Goal: Find contact information: Find contact information

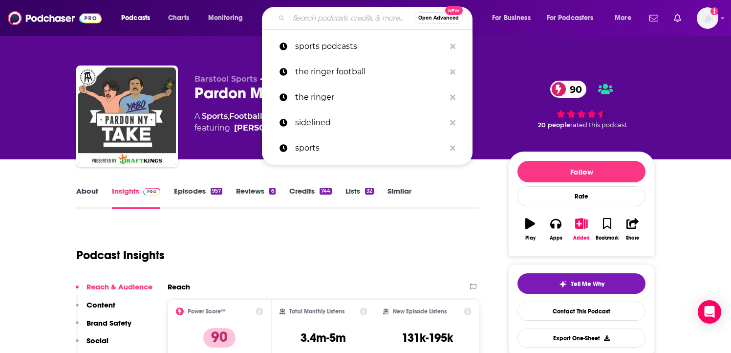
click at [327, 20] on input "Search podcasts, credits, & more..." at bounding box center [351, 18] width 125 height 16
click at [454, 226] on div "Podcast Insights" at bounding box center [273, 249] width 395 height 50
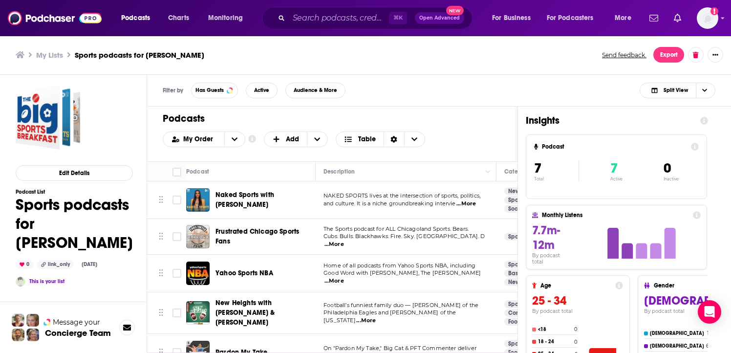
click at [464, 97] on div "Filter by Has Guests Active Audience & More Split View" at bounding box center [439, 91] width 584 height 32
click at [458, 143] on div "My Order Customize Your List Order Select the “My Order” sort and remove all fi…" at bounding box center [332, 139] width 339 height 16
click at [491, 129] on div "Podcasts Add My Order Customize Your List Order Select the “My Order” sort and …" at bounding box center [332, 133] width 370 height 55
click at [144, 232] on div "Edit Details Podcast List Sports podcasts for [PERSON_NAME] 0 link_only [DATE] …" at bounding box center [73, 256] width 147 height 363
click at [244, 295] on td "New Heights with [PERSON_NAME] & [PERSON_NAME]" at bounding box center [250, 313] width 129 height 42
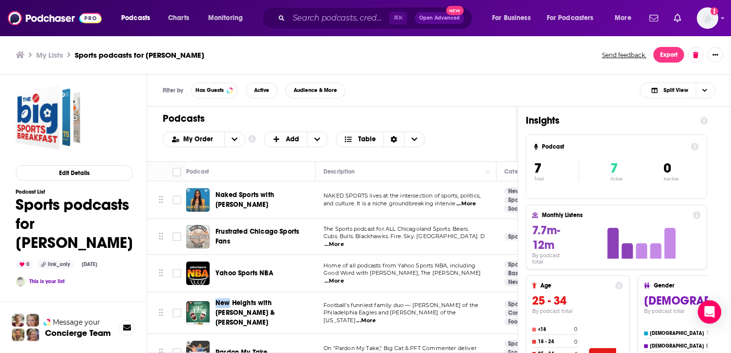
click at [244, 295] on td "New Heights with [PERSON_NAME] & [PERSON_NAME]" at bounding box center [250, 313] width 129 height 42
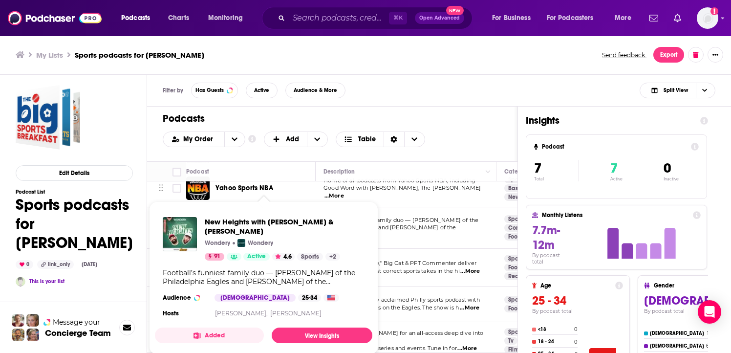
scroll to position [88, 0]
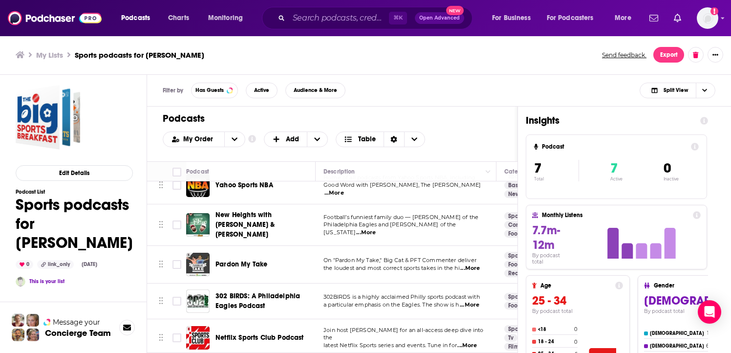
click at [128, 196] on h1 "Sports podcasts for [PERSON_NAME]" at bounding box center [74, 223] width 117 height 57
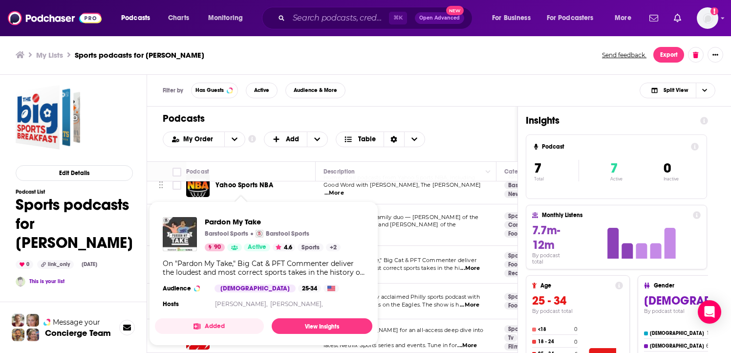
click at [127, 203] on h1 "Sports podcasts for [PERSON_NAME]" at bounding box center [74, 223] width 117 height 57
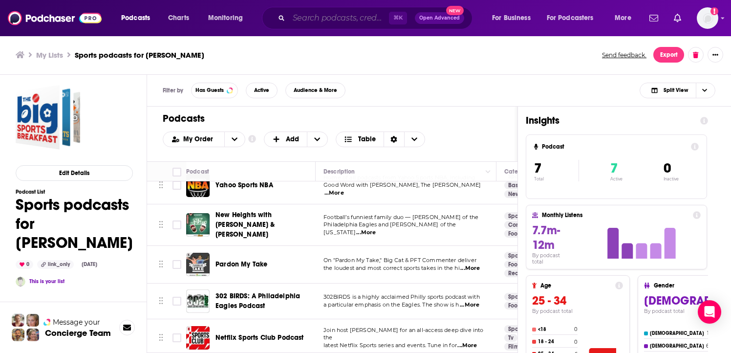
click at [349, 16] on input "Search podcasts, credits, & more..." at bounding box center [339, 18] width 100 height 16
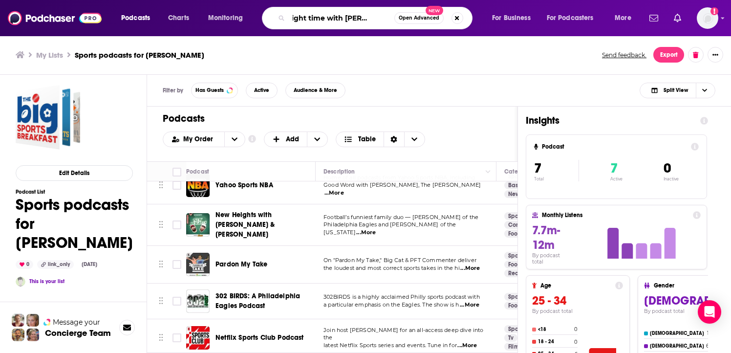
scroll to position [0, 22]
type input "the right time with [PERSON_NAME]"
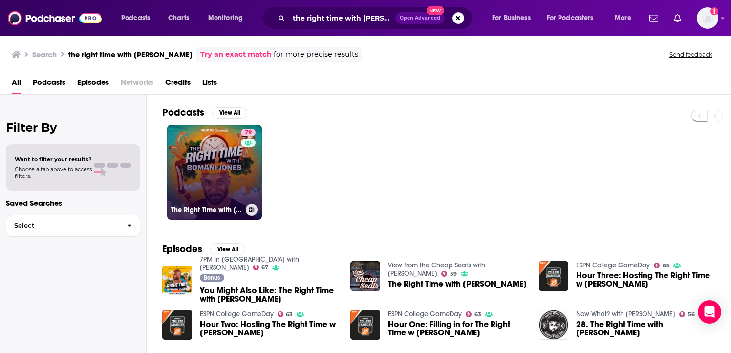
click at [236, 150] on link "79 The Right Time with [PERSON_NAME]" at bounding box center [214, 172] width 95 height 95
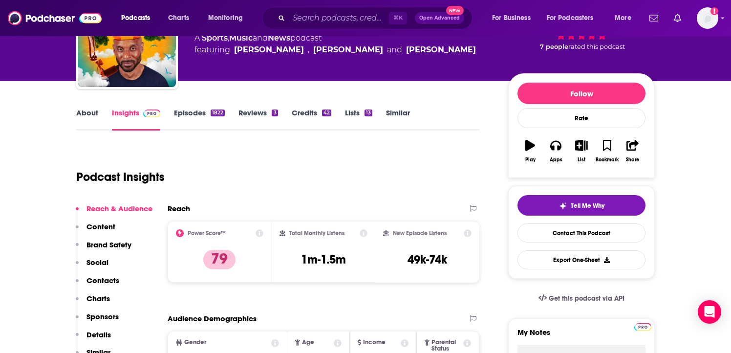
scroll to position [59, 0]
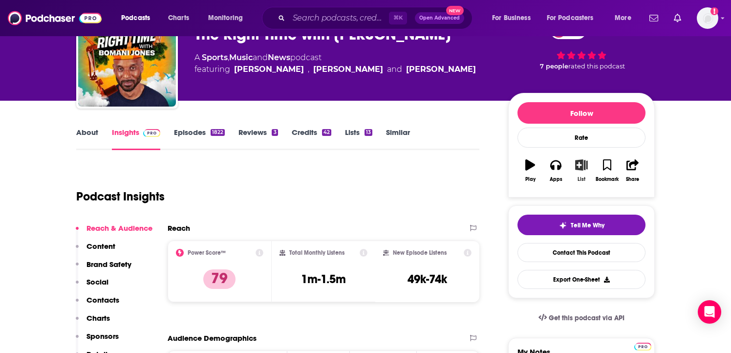
click at [581, 169] on icon "button" at bounding box center [581, 164] width 12 height 11
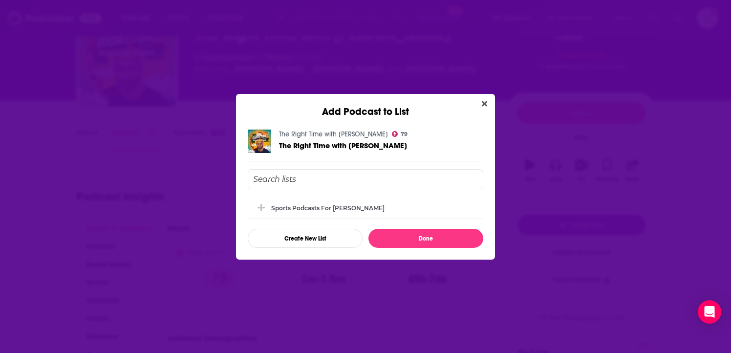
click at [418, 174] on input "Add Podcast To List" at bounding box center [365, 179] width 235 height 20
click at [407, 207] on div "Sports podcasts for [PERSON_NAME]" at bounding box center [365, 206] width 235 height 21
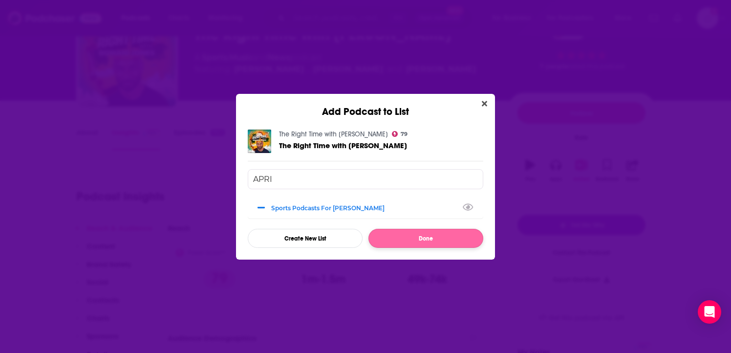
type input "APRI"
click at [410, 232] on button "Done" at bounding box center [425, 238] width 115 height 19
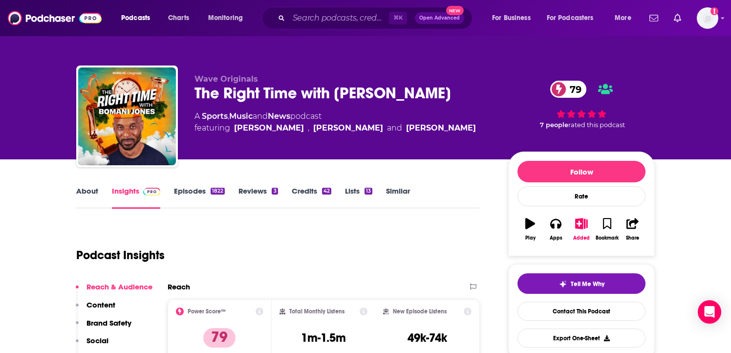
click at [694, 20] on div "Add a profile image" at bounding box center [681, 17] width 73 height 21
click at [698, 21] on img "Logged in as KeianaGreenePage" at bounding box center [706, 17] width 21 height 21
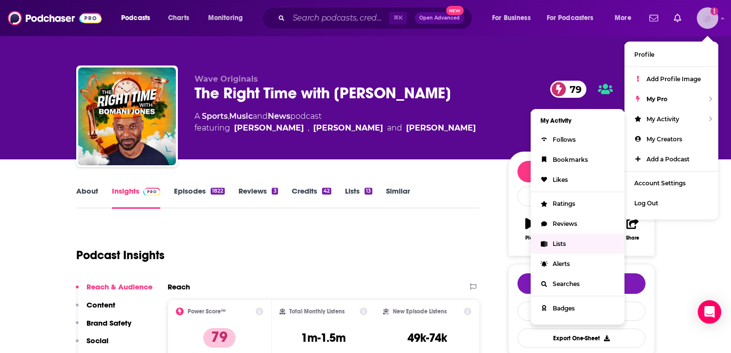
click at [551, 237] on link "Lists" at bounding box center [577, 243] width 94 height 20
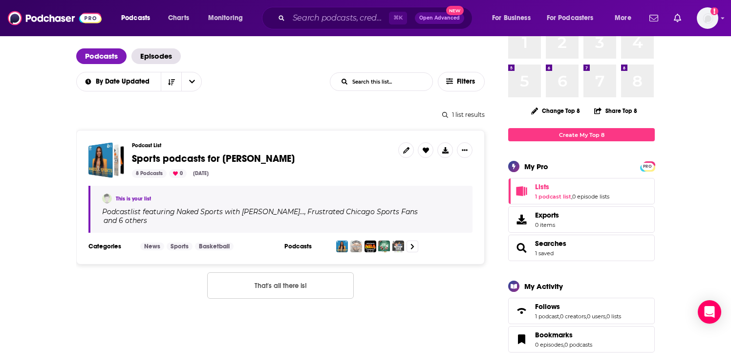
scroll to position [78, 0]
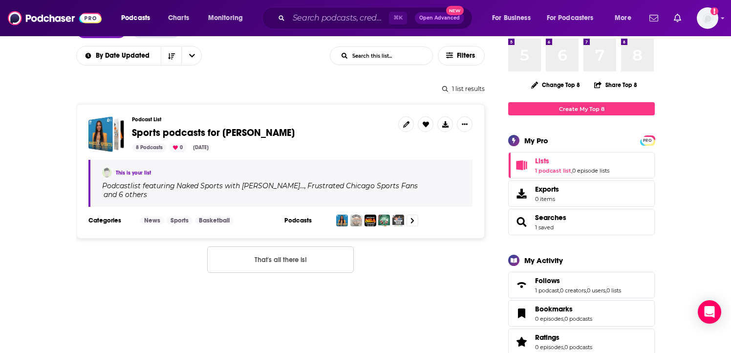
click at [235, 128] on span "Sports podcasts for [PERSON_NAME]" at bounding box center [213, 133] width 163 height 12
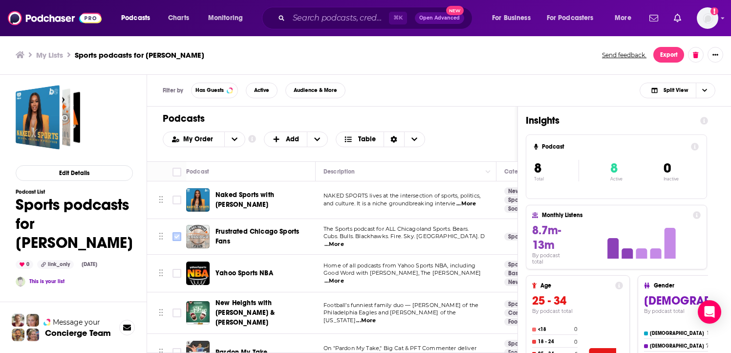
click at [174, 240] on input "Toggle select row" at bounding box center [176, 236] width 9 height 9
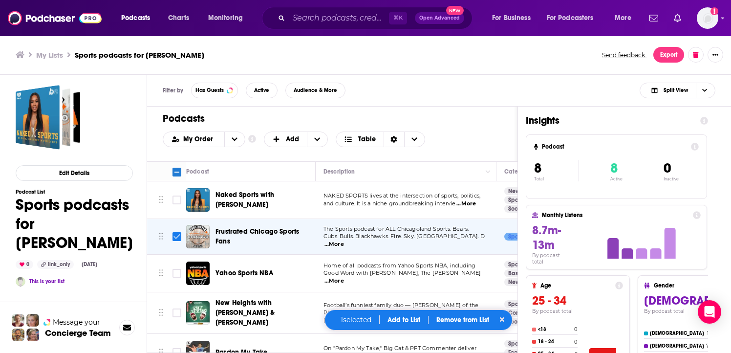
click at [176, 236] on input "Toggle select row" at bounding box center [176, 236] width 9 height 9
checkbox input "false"
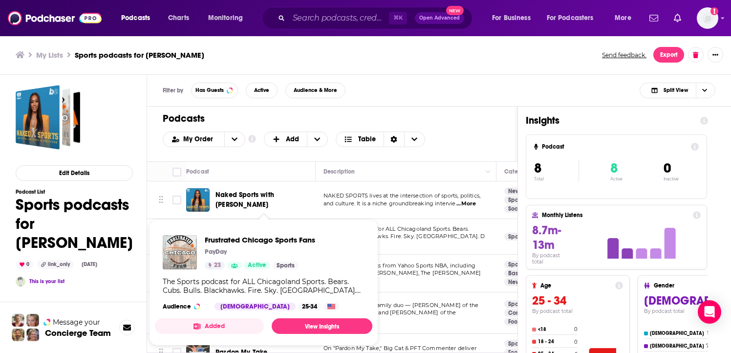
click at [136, 232] on div "Edit Details Podcast List Sports podcasts for [PERSON_NAME] 0 link_only [DATE] …" at bounding box center [73, 256] width 147 height 363
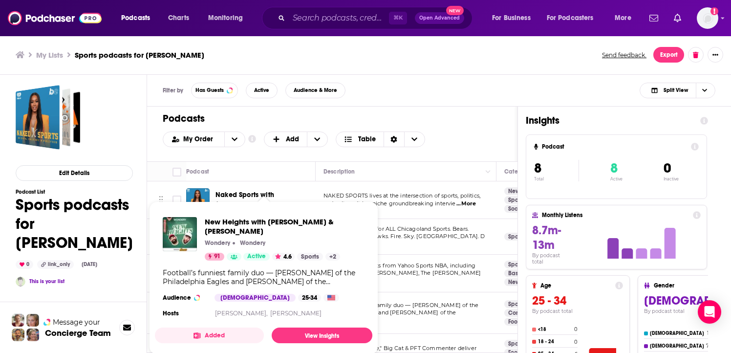
click at [143, 194] on div "Edit Details Podcast List Sports podcasts for [PERSON_NAME] 0 link_only [DATE] …" at bounding box center [73, 256] width 147 height 363
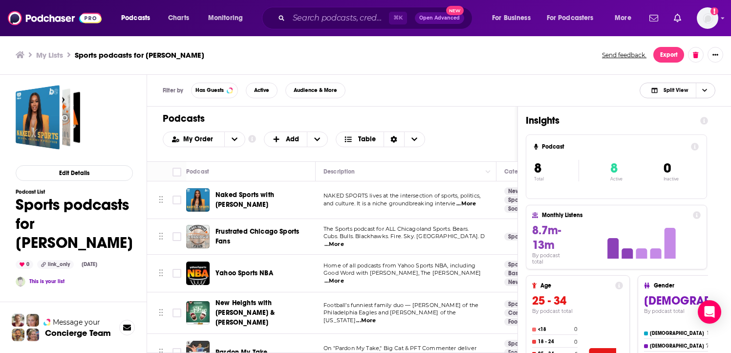
click at [705, 88] on icon "Choose View" at bounding box center [704, 89] width 5 height 5
click at [677, 121] on span "Podcast Only" at bounding box center [683, 122] width 48 height 5
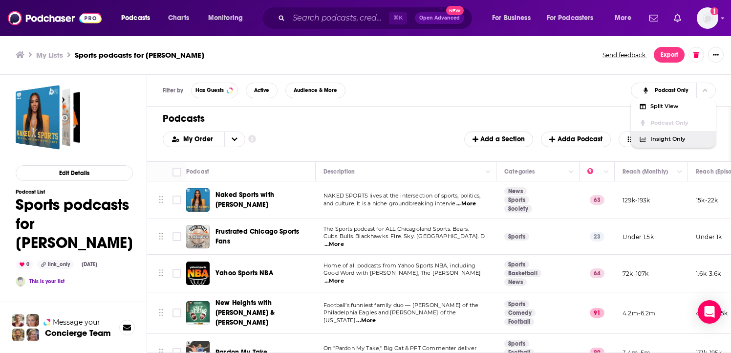
click at [598, 106] on div "Filter by Has Guests Active Audience & More Podcast Only Split View Podcast Onl…" at bounding box center [439, 91] width 584 height 32
click at [118, 145] on div "Edit Details Podcast List Sports podcasts for [PERSON_NAME] 0 link_only [DATE] …" at bounding box center [74, 261] width 117 height 353
click at [309, 302] on span "New Heights with [PERSON_NAME] & [PERSON_NAME]" at bounding box center [263, 312] width 97 height 29
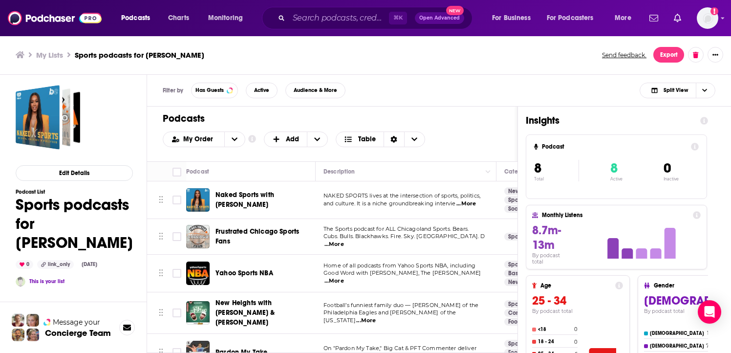
click at [135, 121] on div "Edit Details Podcast List Sports podcasts for [PERSON_NAME] 0 link_only [DATE] …" at bounding box center [73, 256] width 147 height 363
click at [379, 190] on td "NAKED SPORTS lives at the intersection of sports, politics, and culture. It is …" at bounding box center [406, 200] width 181 height 38
click at [378, 201] on span "and culture. It is a niche groundbreaking intervie" at bounding box center [389, 203] width 132 height 7
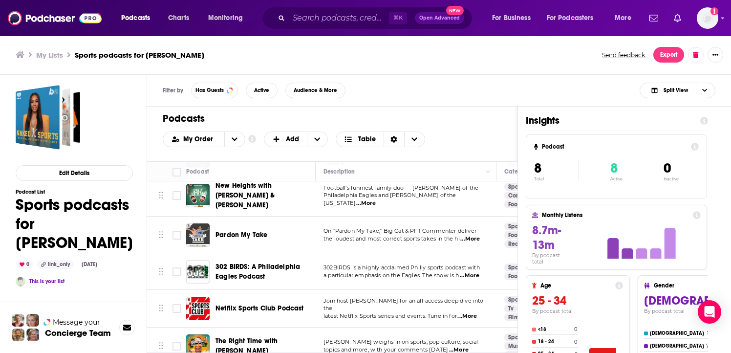
scroll to position [126, 0]
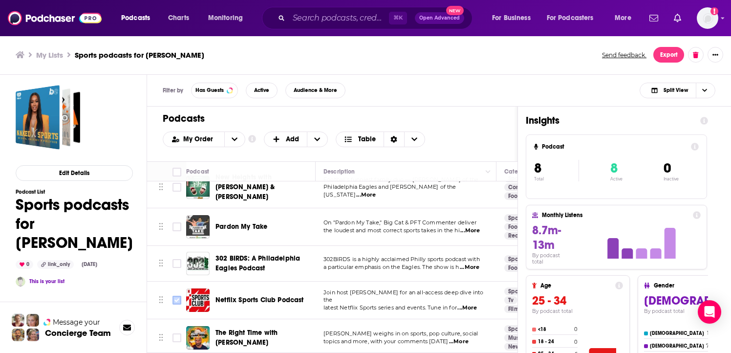
click at [171, 298] on icon "Toggle select row" at bounding box center [177, 300] width 12 height 12
click at [694, 56] on icon at bounding box center [695, 54] width 5 height 6
click at [553, 101] on div "Filter by Has Guests Active Audience & More Split View" at bounding box center [439, 91] width 584 height 32
click at [453, 115] on h1 "Podcasts" at bounding box center [328, 118] width 331 height 12
click at [174, 295] on input "Toggle select row" at bounding box center [176, 299] width 9 height 9
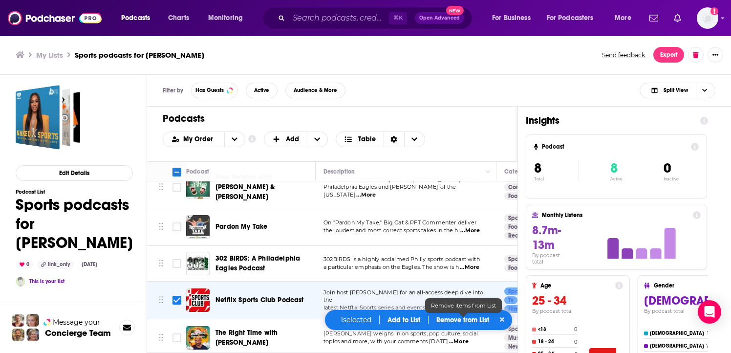
click at [454, 321] on p "Remove from List" at bounding box center [462, 320] width 53 height 8
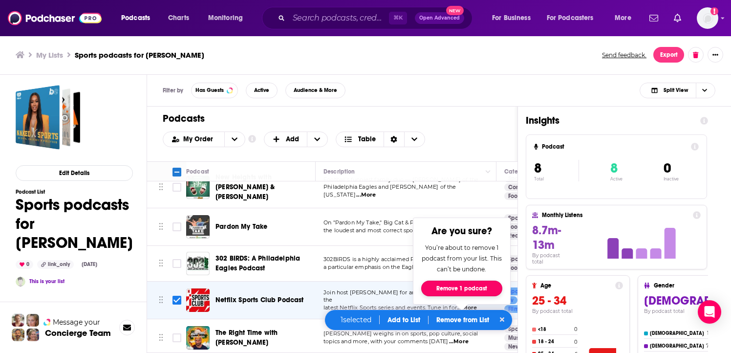
click at [470, 291] on button "Remove 1 podcast" at bounding box center [461, 288] width 81 height 16
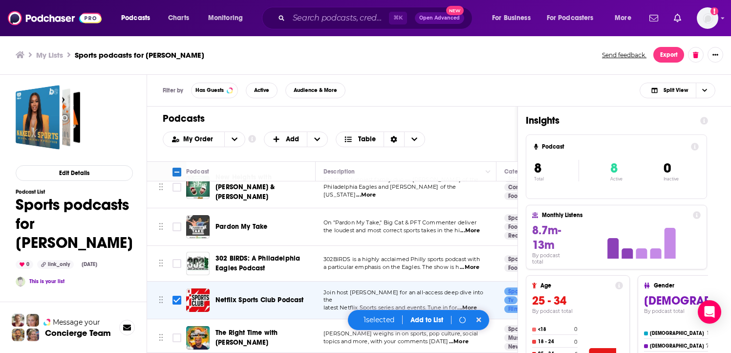
checkbox input "false"
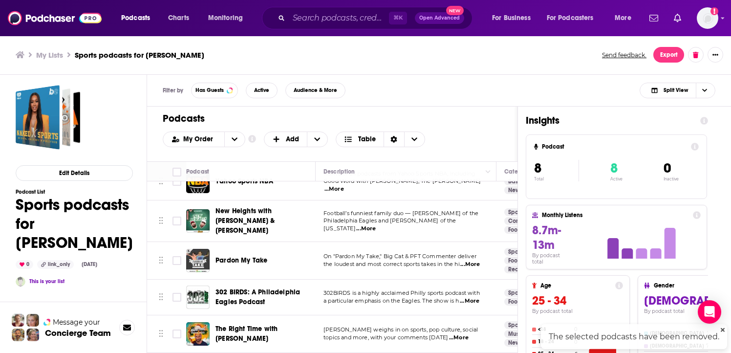
scroll to position [88, 0]
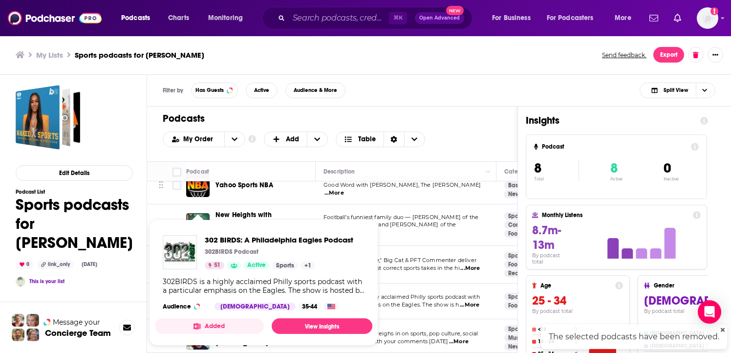
click at [203, 298] on div "Podcasts Charts Monitoring ⌘ K Open Advanced New For Business For Podcasters Mo…" at bounding box center [365, 176] width 731 height 353
click at [142, 219] on div "Edit Details Podcast List Sports podcasts for [PERSON_NAME] 0 link_only [DATE] …" at bounding box center [73, 256] width 147 height 363
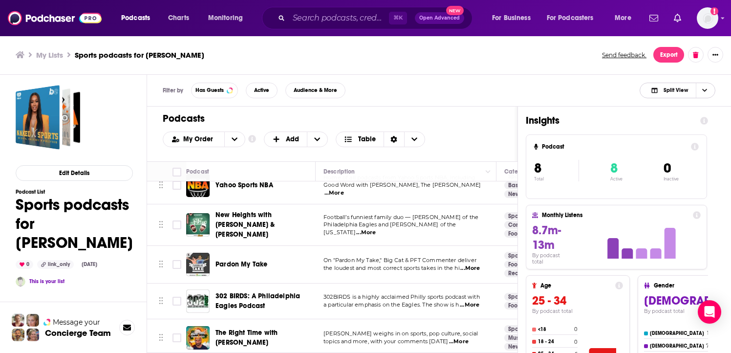
click at [708, 92] on span "Choose View" at bounding box center [704, 90] width 17 height 15
click at [683, 123] on span "Podcast Only" at bounding box center [683, 122] width 48 height 5
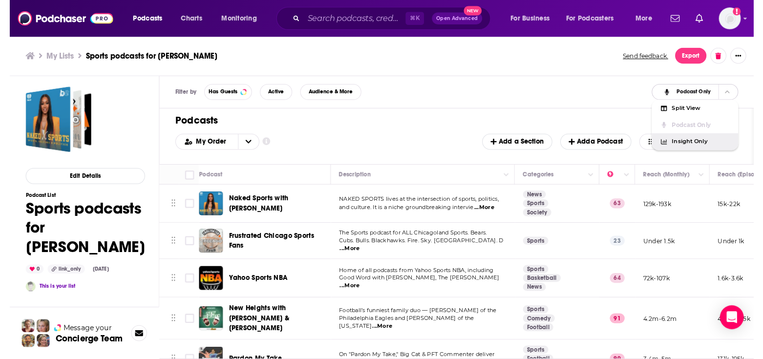
scroll to position [0, 39]
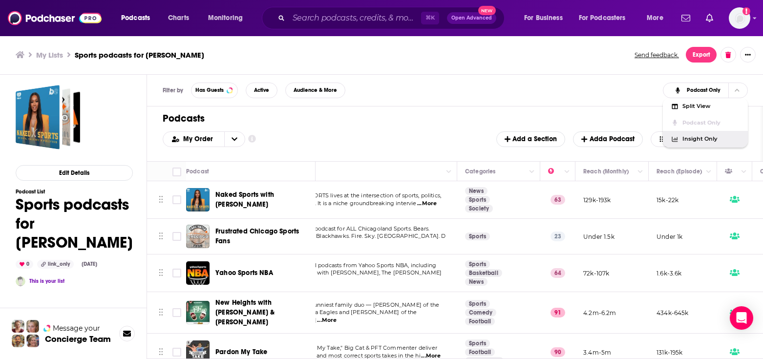
click at [471, 143] on div "My Order Customize Your List Order Select the “My Order” sort and remove all fi…" at bounding box center [455, 139] width 585 height 16
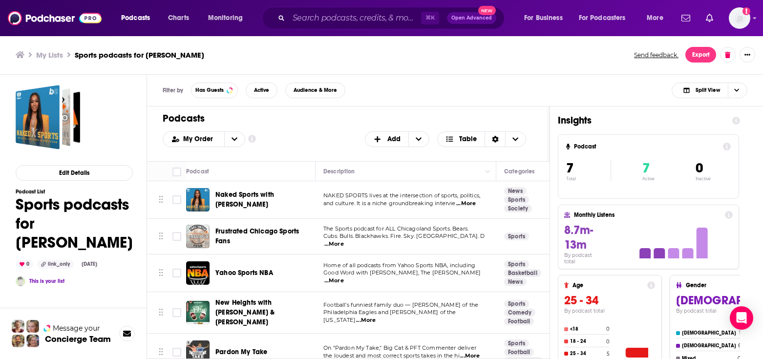
click at [124, 270] on div "Podcast List Sports podcasts for [PERSON_NAME] 0 link_only [DATE] This is your …" at bounding box center [74, 238] width 117 height 98
click at [232, 348] on span "Pardon My Take" at bounding box center [241, 352] width 52 height 8
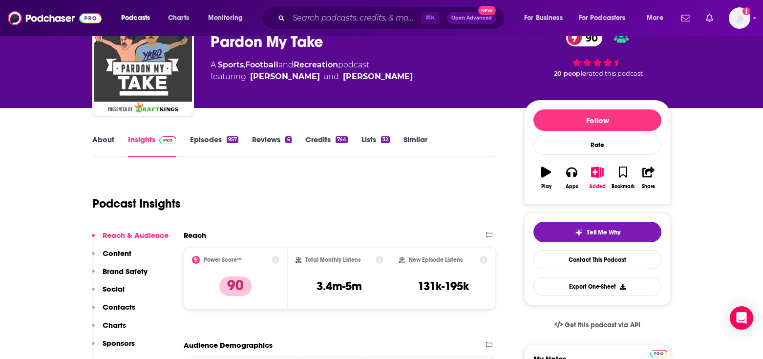
scroll to position [59, 0]
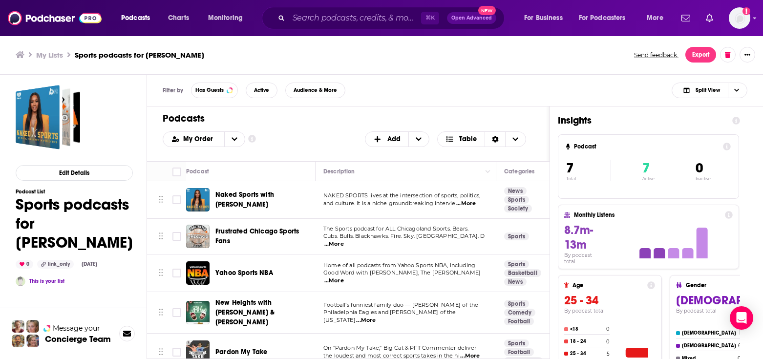
click at [275, 137] on div "My Order Customize Your List Order Select the “My Order” sort and remove all fi…" at bounding box center [348, 139] width 371 height 16
click at [208, 349] on img "Pardon My Take" at bounding box center [197, 351] width 23 height 23
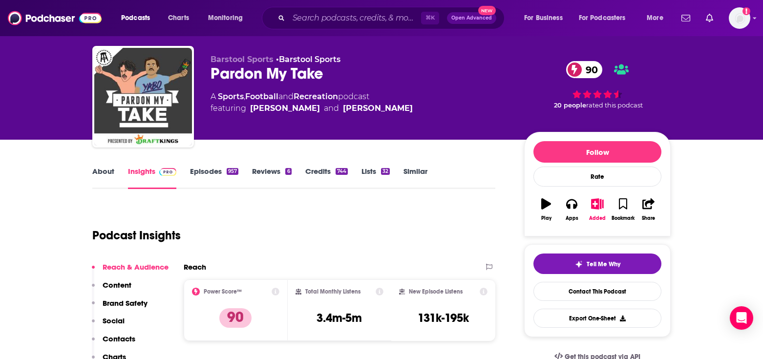
scroll to position [39, 0]
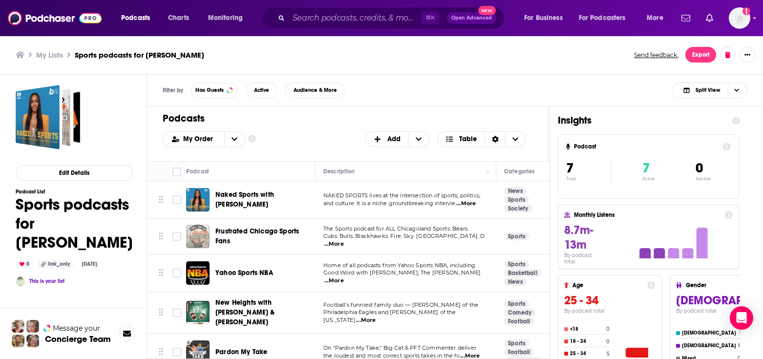
click at [131, 106] on div "Edit Details Podcast List Sports podcasts for [PERSON_NAME] 0 link_only [DATE] …" at bounding box center [73, 258] width 147 height 367
click at [501, 106] on div "Podcasts Add My Order Customize Your List Order Select the “My Order” sort and …" at bounding box center [348, 133] width 402 height 55
click at [730, 89] on span "Choose View" at bounding box center [736, 90] width 17 height 15
click at [696, 120] on span "Podcast Only" at bounding box center [715, 122] width 48 height 5
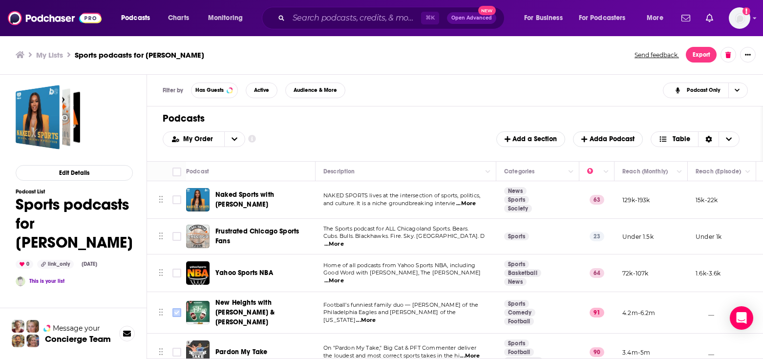
click at [175, 310] on input "Toggle select row" at bounding box center [176, 312] width 9 height 9
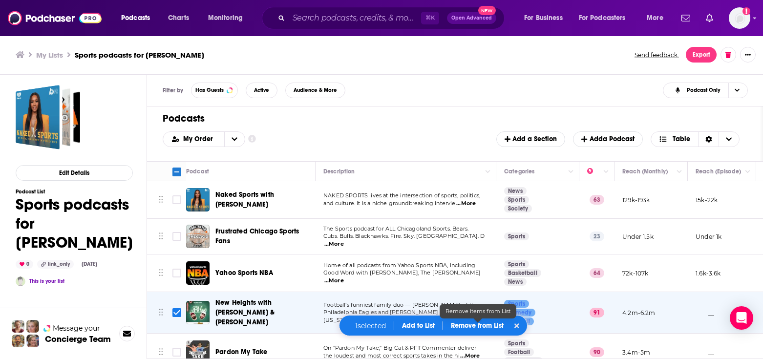
click at [460, 324] on p "Remove from List" at bounding box center [477, 325] width 53 height 8
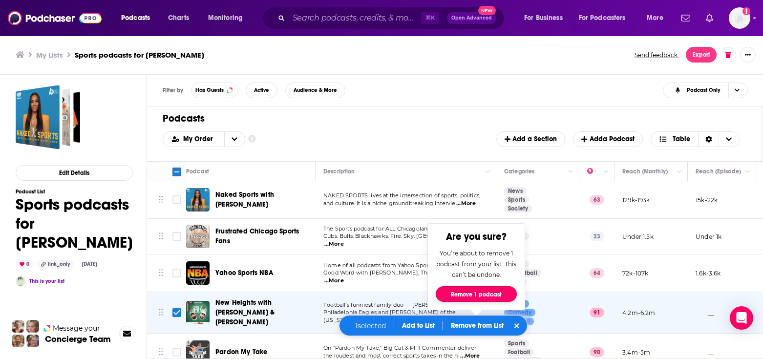
click at [467, 296] on button "Remove 1 podcast" at bounding box center [476, 294] width 81 height 16
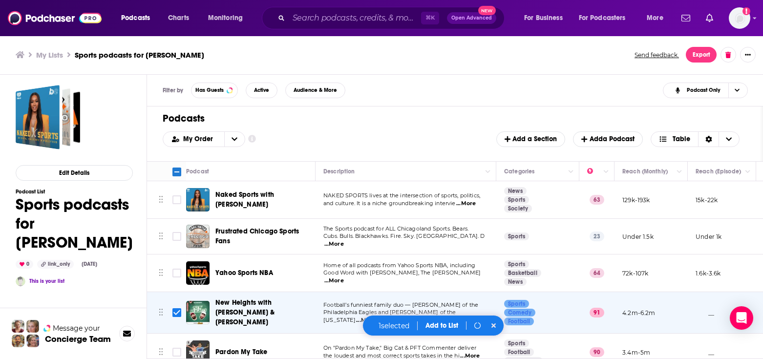
checkbox input "false"
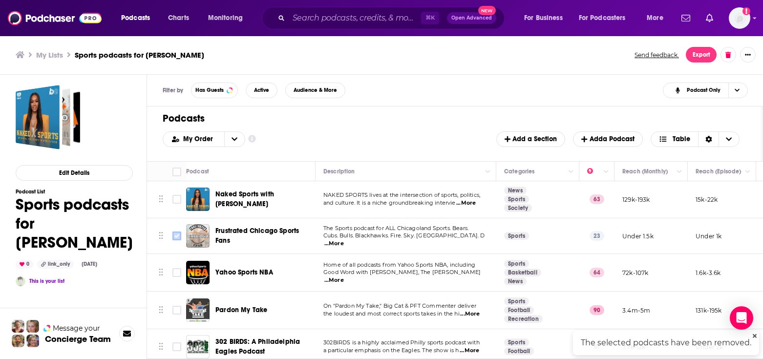
click at [173, 232] on input "Toggle select row" at bounding box center [176, 236] width 9 height 9
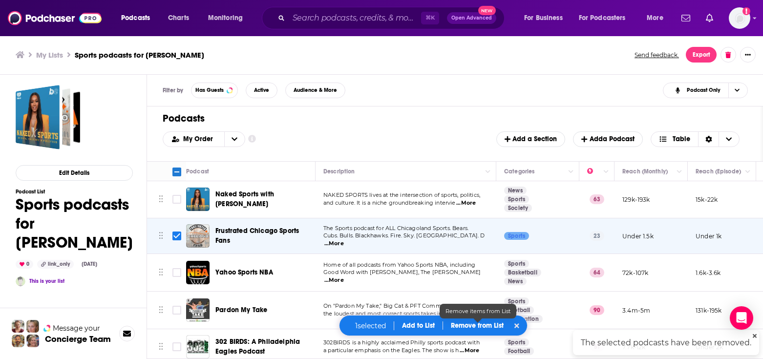
click at [455, 328] on p "Remove from List" at bounding box center [477, 325] width 53 height 8
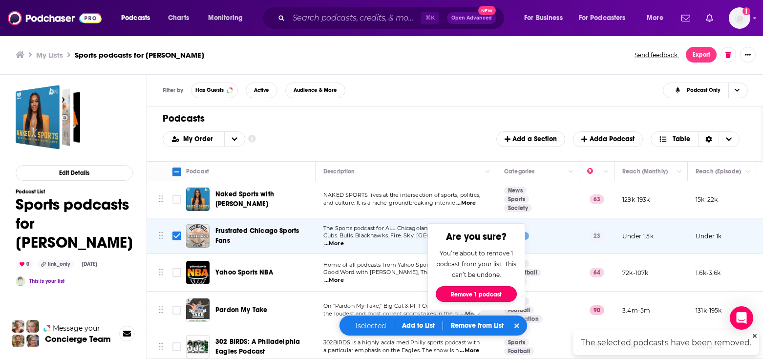
click at [471, 297] on button "Remove 1 podcast" at bounding box center [476, 294] width 81 height 16
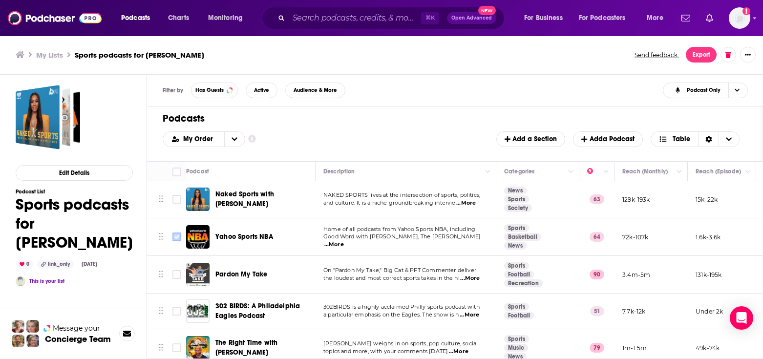
click at [179, 234] on input "Toggle select row" at bounding box center [176, 236] width 9 height 9
checkbox input "true"
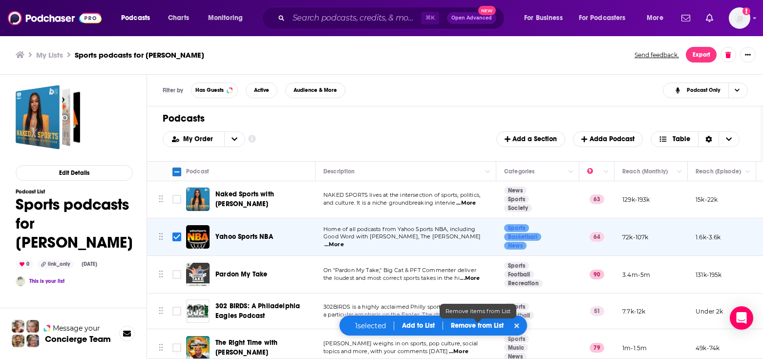
click at [488, 325] on p "Remove from List" at bounding box center [477, 325] width 53 height 8
click at [313, 257] on td "Pardon My Take" at bounding box center [250, 275] width 129 height 38
drag, startPoint x: 343, startPoint y: 235, endPoint x: 366, endPoint y: 235, distance: 23.0
click at [344, 232] on span "Home of all podcasts from Yahoo Sports NBA, including" at bounding box center [399, 229] width 152 height 7
click at [344, 241] on span "...More" at bounding box center [334, 245] width 20 height 8
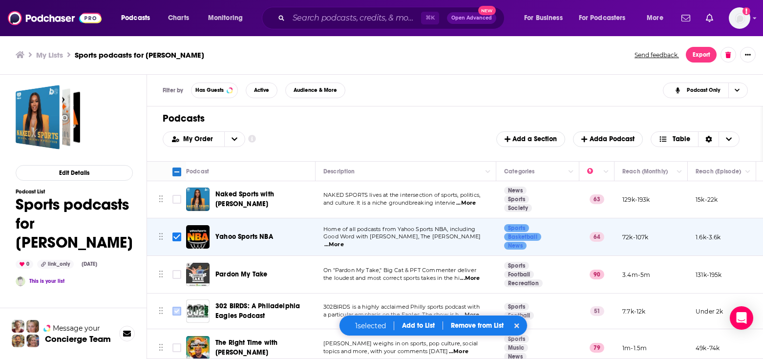
click at [173, 309] on input "Toggle select row" at bounding box center [176, 311] width 9 height 9
checkbox input "true"
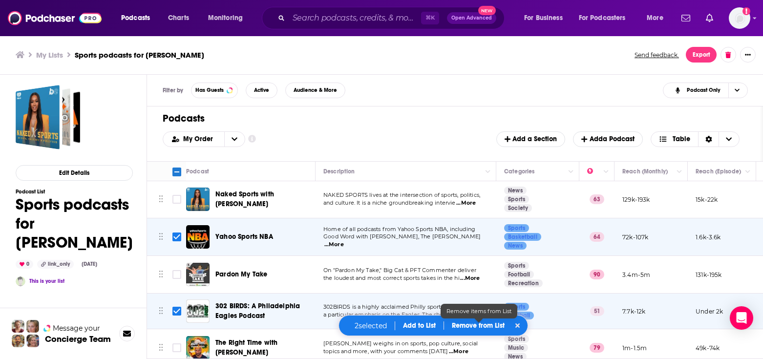
click at [464, 323] on p "Remove from List" at bounding box center [478, 325] width 53 height 8
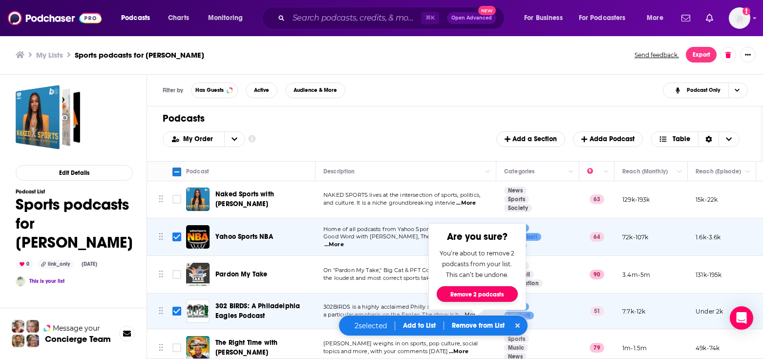
click at [468, 297] on button "Remove 2 podcasts" at bounding box center [477, 294] width 81 height 16
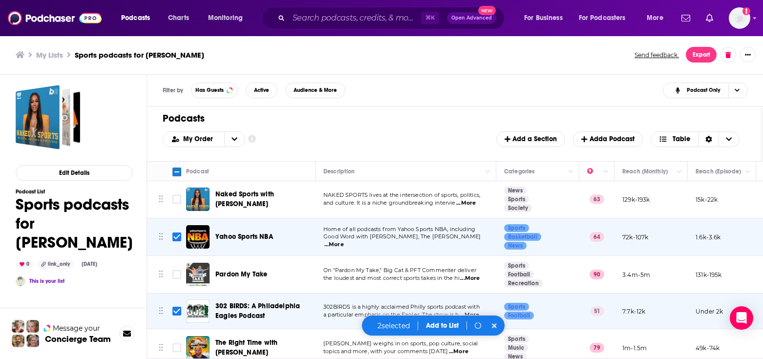
checkbox input "false"
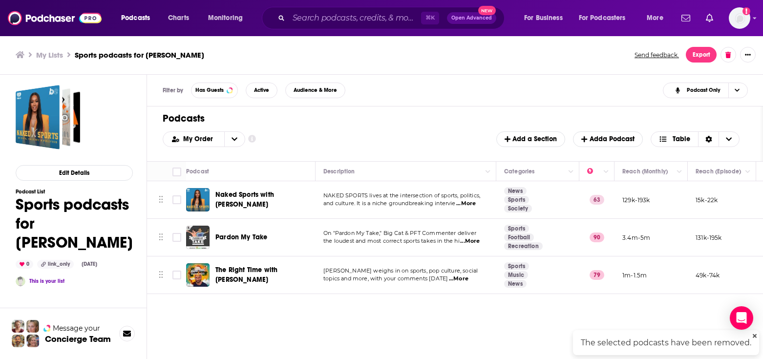
scroll to position [0, 0]
click at [475, 240] on span "...More" at bounding box center [470, 241] width 20 height 8
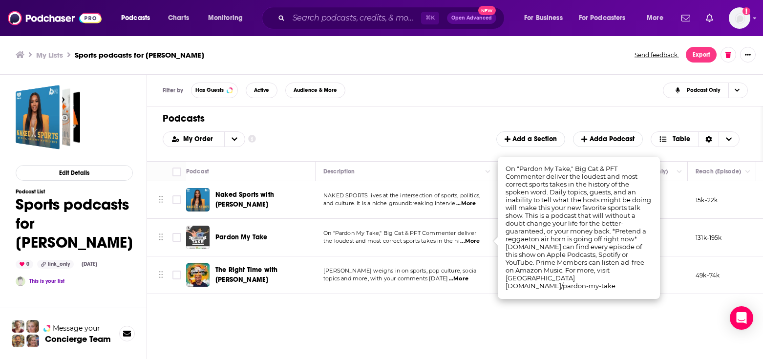
click at [392, 117] on h1 "Podcasts" at bounding box center [451, 118] width 577 height 12
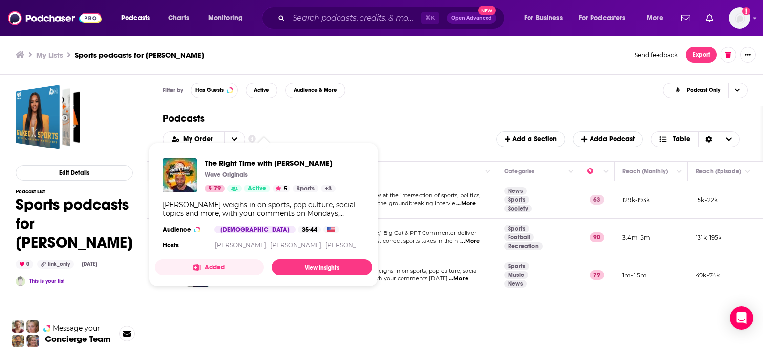
click at [273, 273] on div "Added View Insights" at bounding box center [263, 267] width 217 height 16
click at [318, 264] on link "View Insights" at bounding box center [322, 267] width 101 height 16
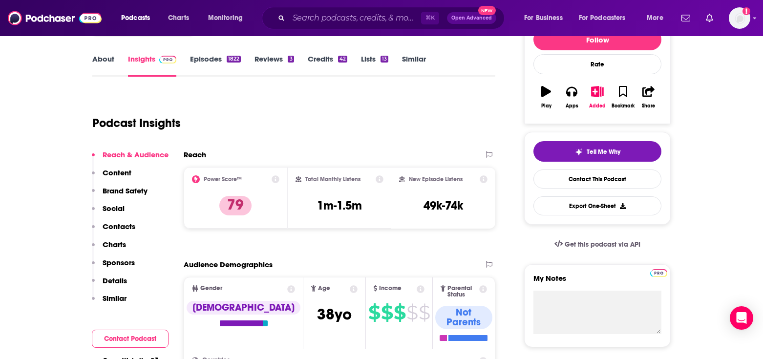
scroll to position [137, 0]
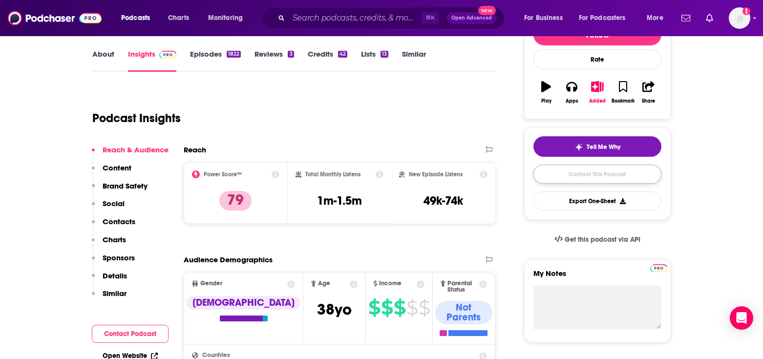
click at [570, 174] on link "Contact This Podcast" at bounding box center [597, 174] width 128 height 19
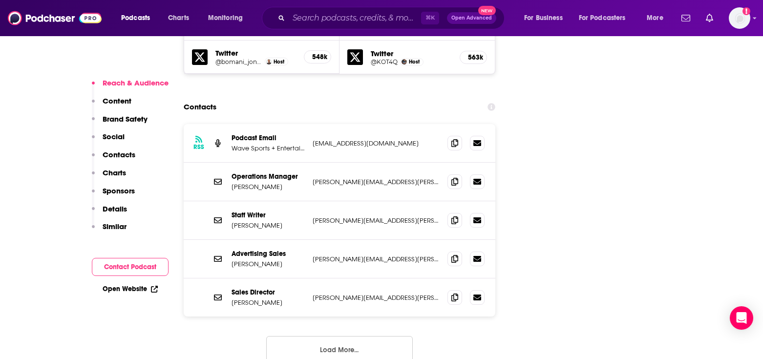
scroll to position [1259, 0]
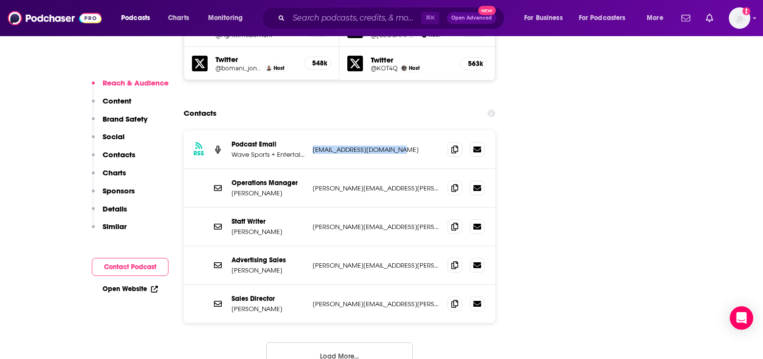
drag, startPoint x: 410, startPoint y: 90, endPoint x: 311, endPoint y: 85, distance: 99.2
click at [311, 130] on div "RSS Podcast Email Wave Sports + Entertainment [EMAIL_ADDRESS][DOMAIN_NAME] [EMA…" at bounding box center [340, 149] width 312 height 39
copy p "[EMAIL_ADDRESS][DOMAIN_NAME]"
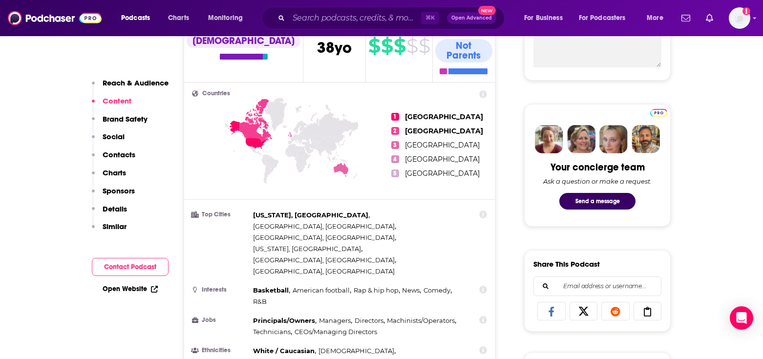
scroll to position [399, 0]
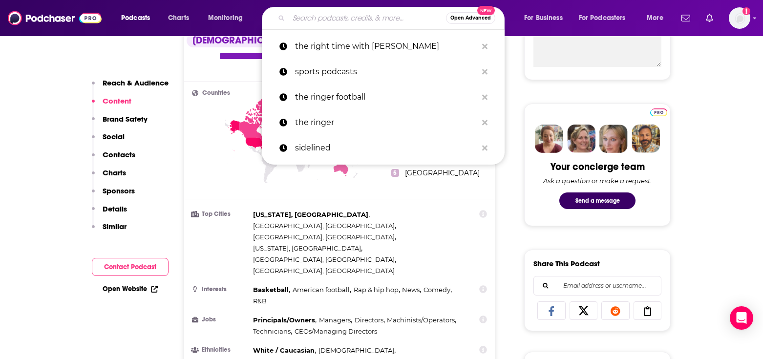
click at [304, 19] on input "Search podcasts, credits, & more..." at bounding box center [367, 18] width 157 height 16
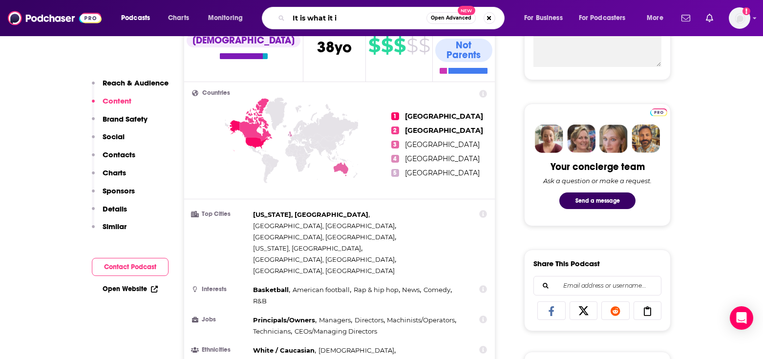
type input "It is what it is"
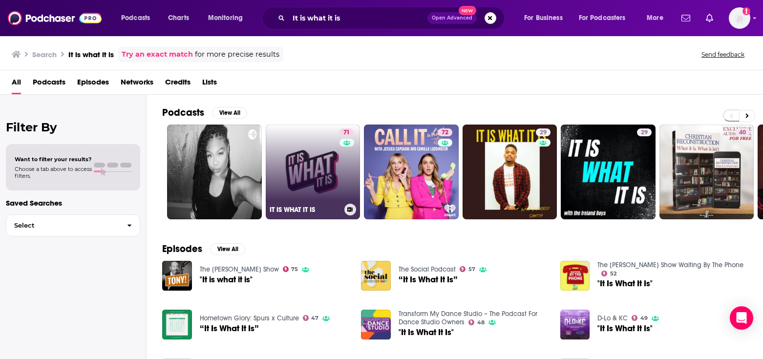
click at [324, 168] on link "71 IT IS WHAT IT IS" at bounding box center [313, 172] width 95 height 95
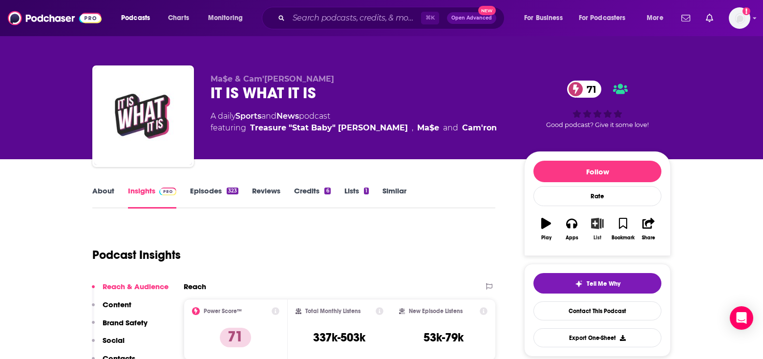
click at [593, 224] on icon "button" at bounding box center [597, 223] width 12 height 11
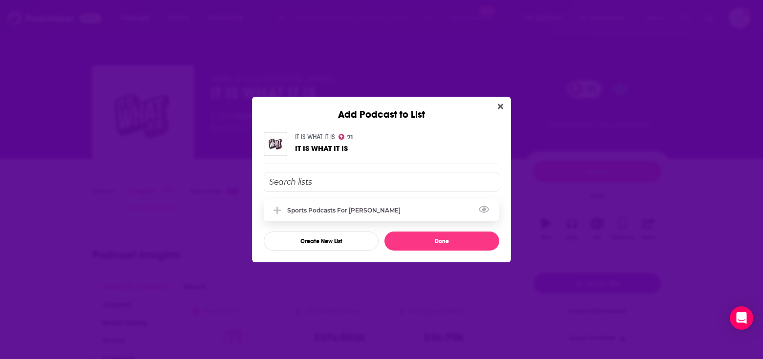
click at [401, 203] on div "Sports podcasts for [PERSON_NAME]" at bounding box center [381, 209] width 235 height 21
click at [412, 239] on button "Done" at bounding box center [441, 241] width 115 height 19
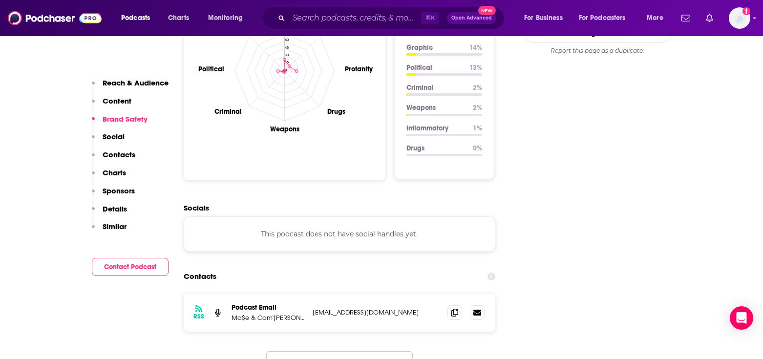
scroll to position [996, 0]
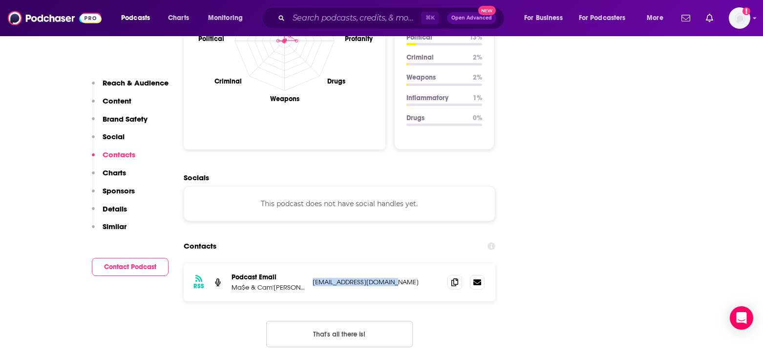
drag, startPoint x: 400, startPoint y: 227, endPoint x: 309, endPoint y: 228, distance: 90.4
click at [309, 263] on div "RSS Podcast Email Ma$e & Cam'[PERSON_NAME] [EMAIL_ADDRESS][DOMAIN_NAME] [EMAIL_…" at bounding box center [340, 282] width 312 height 38
copy p "[EMAIL_ADDRESS][DOMAIN_NAME]"
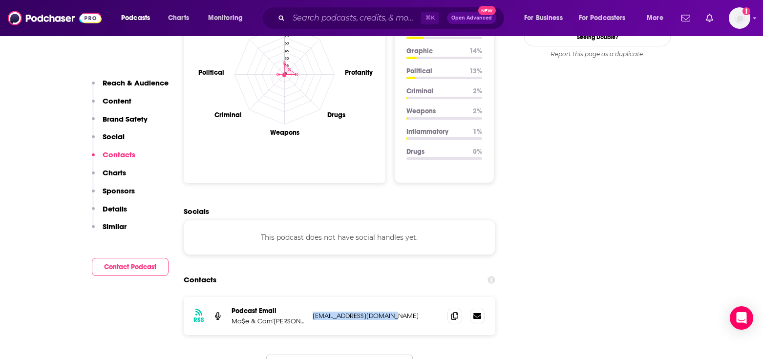
scroll to position [957, 0]
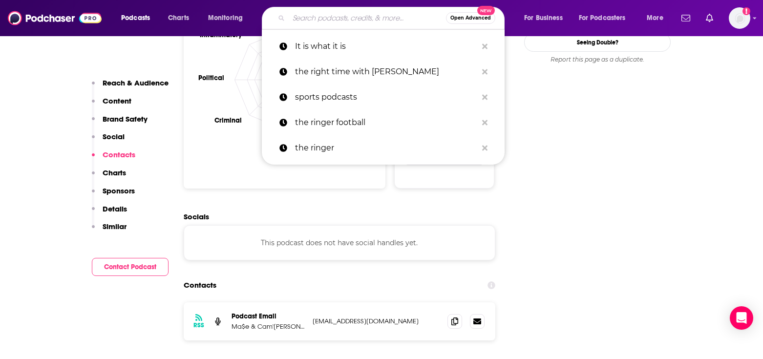
click at [342, 21] on input "Search podcasts, credits, & more..." at bounding box center [367, 18] width 157 height 16
paste input "Club Shay Shay"
type input "Club Shay Shay"
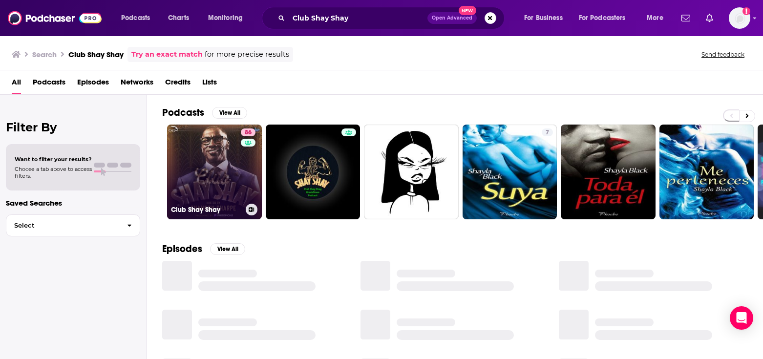
click at [217, 190] on link "86 Club [PERSON_NAME]" at bounding box center [214, 172] width 95 height 95
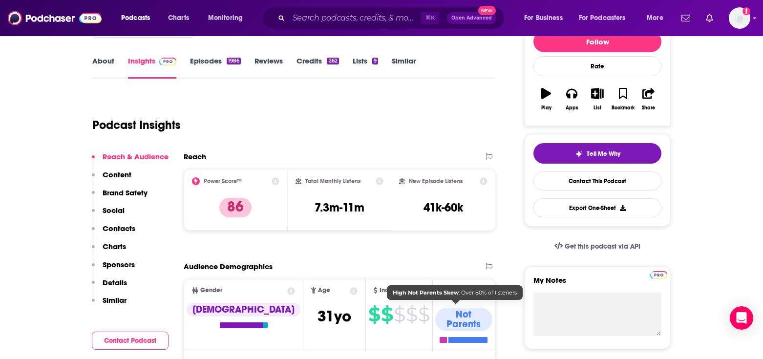
scroll to position [117, 0]
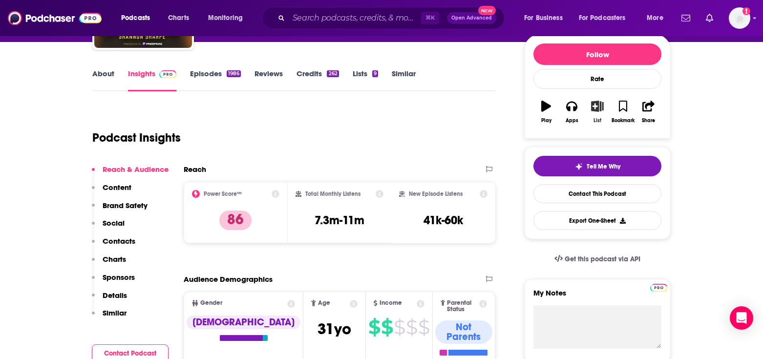
click at [592, 109] on icon "button" at bounding box center [597, 106] width 12 height 11
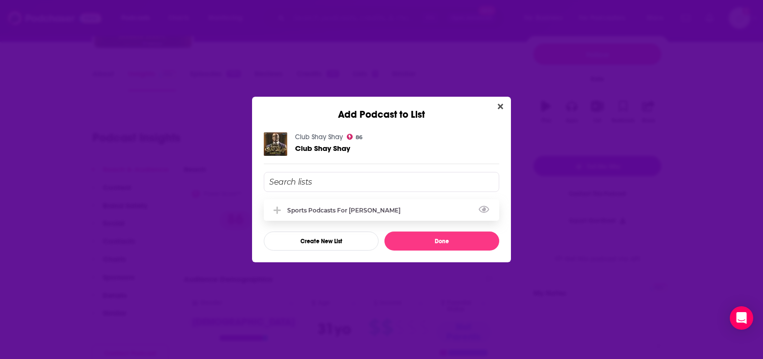
click at [390, 210] on div "Sports podcasts for [PERSON_NAME]" at bounding box center [346, 210] width 119 height 7
click at [402, 241] on button "Done" at bounding box center [441, 241] width 115 height 19
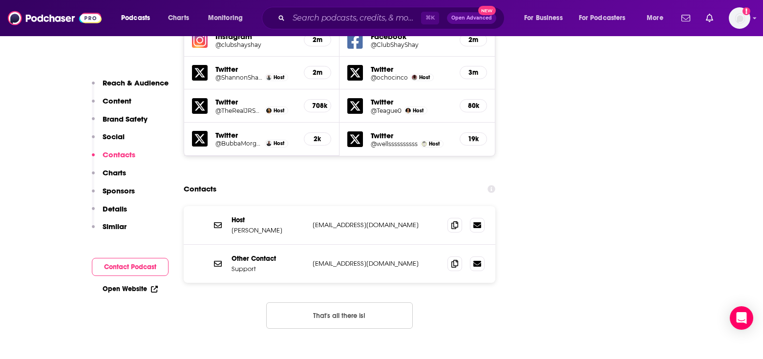
scroll to position [1211, 0]
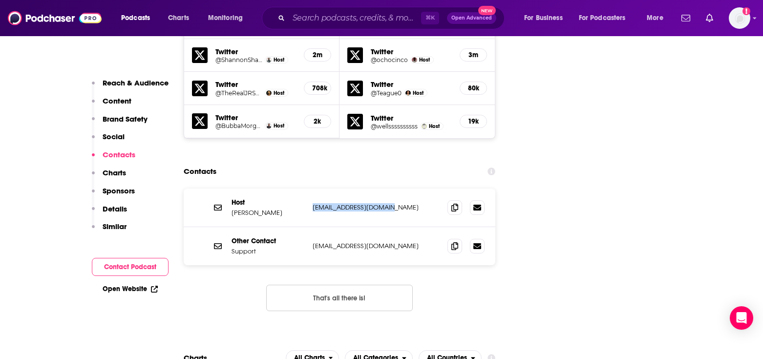
drag, startPoint x: 412, startPoint y: 169, endPoint x: 309, endPoint y: 167, distance: 103.1
click at [309, 189] on div "Host [PERSON_NAME] [EMAIL_ADDRESS][DOMAIN_NAME] [EMAIL_ADDRESS][DOMAIN_NAME]" at bounding box center [340, 208] width 312 height 39
copy p "[EMAIL_ADDRESS][DOMAIN_NAME]"
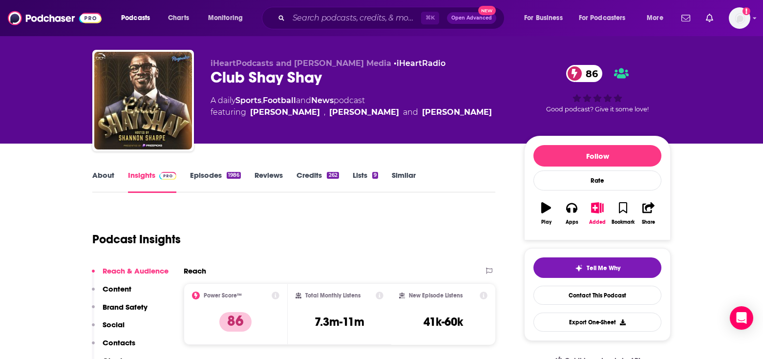
scroll to position [20, 0]
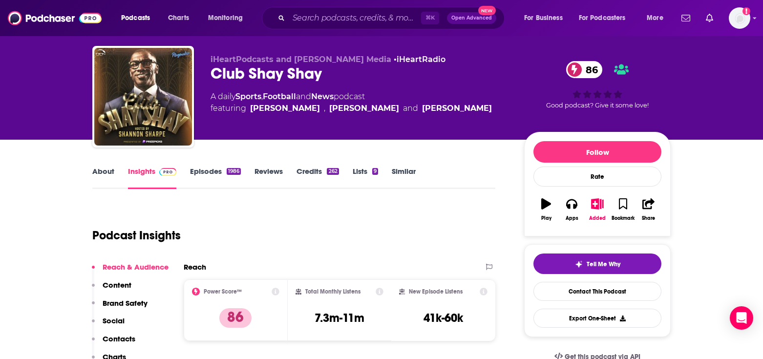
click at [138, 301] on p "Brand Safety" at bounding box center [125, 302] width 45 height 9
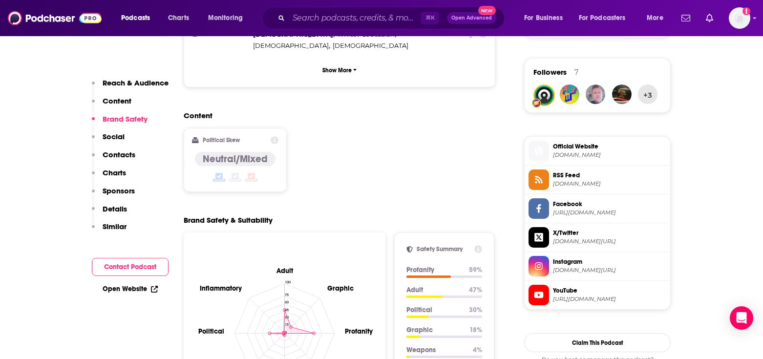
scroll to position [727, 0]
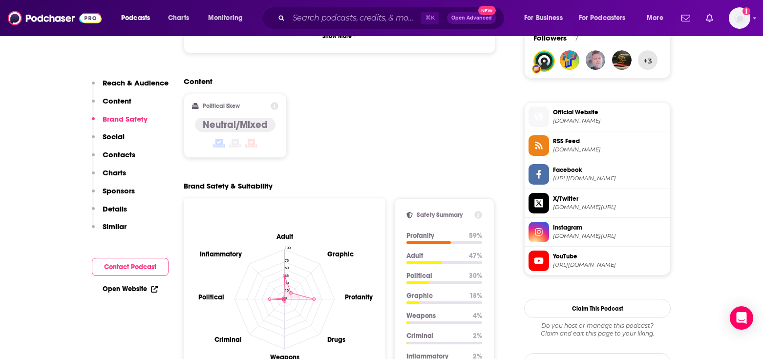
click at [312, 111] on div "Content Political Skew Neutral/Mixed" at bounding box center [340, 121] width 312 height 89
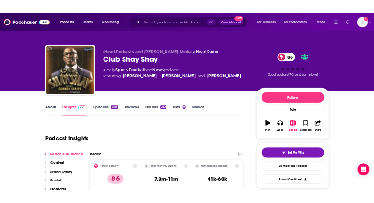
scroll to position [0, 0]
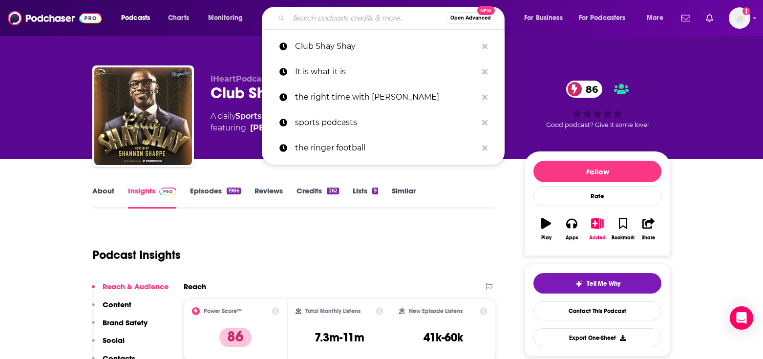
click at [340, 18] on input "Search podcasts, credits, & more..." at bounding box center [367, 18] width 157 height 16
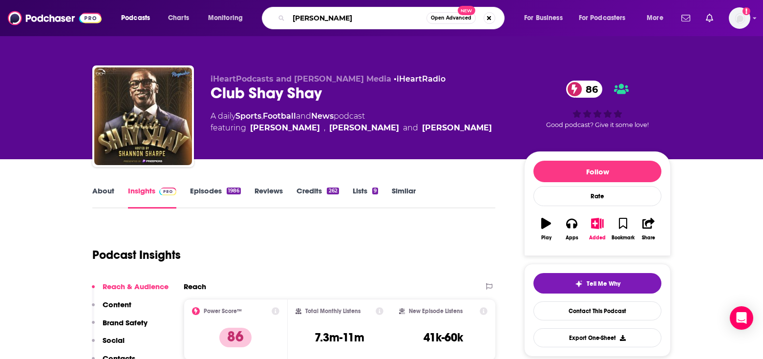
type input "[PERSON_NAME]"
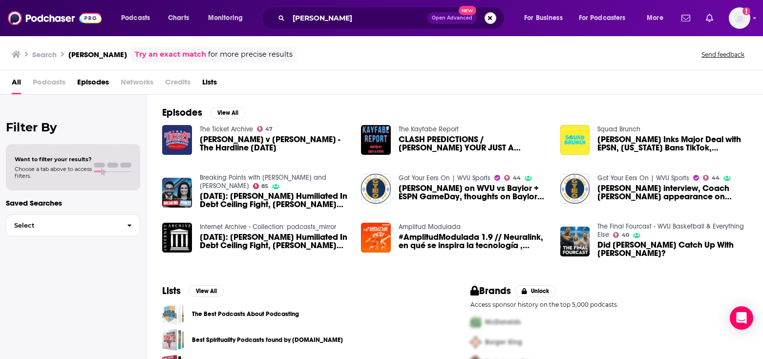
click at [140, 274] on div "Filter By Want to filter your results? Choose a tab above to access filters. Sa…" at bounding box center [73, 274] width 147 height 359
click at [130, 308] on div "Filter By Want to filter your results? Choose a tab above to access filters. Sa…" at bounding box center [73, 274] width 147 height 359
click at [81, 195] on div "Filter By Want to filter your results? Choose a tab above to access filters. Sa…" at bounding box center [73, 274] width 147 height 359
click at [135, 54] on link "Try an exact match" at bounding box center [170, 54] width 71 height 11
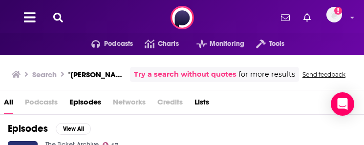
click at [55, 77] on h3 "Search" at bounding box center [44, 74] width 24 height 9
click at [60, 76] on div "Search "[PERSON_NAME]" Try a search without quotes for more results" at bounding box center [155, 74] width 287 height 15
click at [63, 76] on icon at bounding box center [62, 74] width 3 height 5
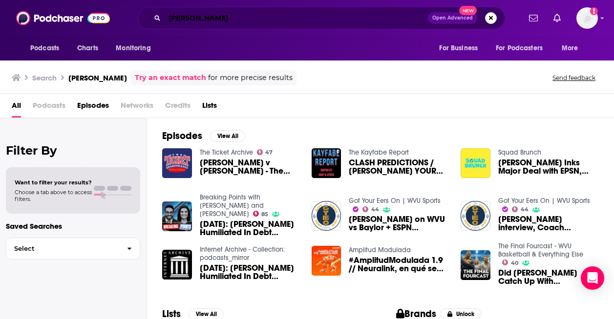
click at [270, 21] on input "[PERSON_NAME]" at bounding box center [296, 18] width 263 height 16
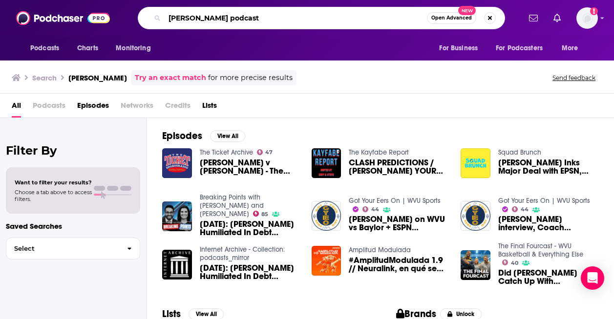
type input "[PERSON_NAME] podcast"
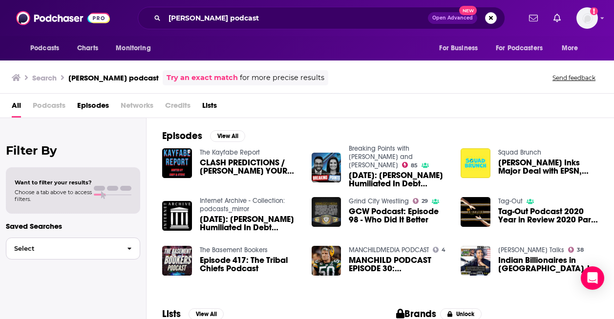
click at [27, 246] on span "Select" at bounding box center [62, 249] width 113 height 6
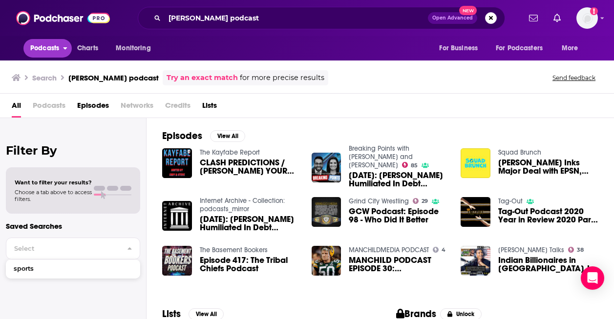
click at [52, 51] on span "Podcasts" at bounding box center [44, 49] width 29 height 14
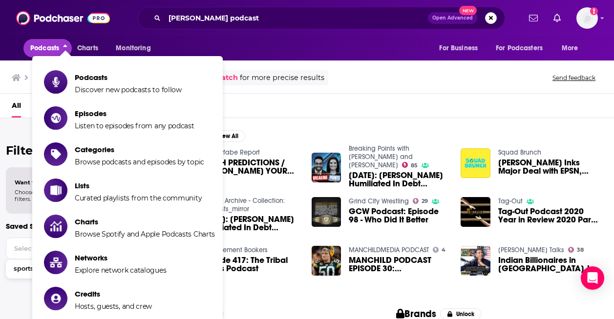
drag, startPoint x: 52, startPoint y: 51, endPoint x: 59, endPoint y: 57, distance: 8.7
click at [52, 51] on span "Podcasts" at bounding box center [44, 49] width 29 height 14
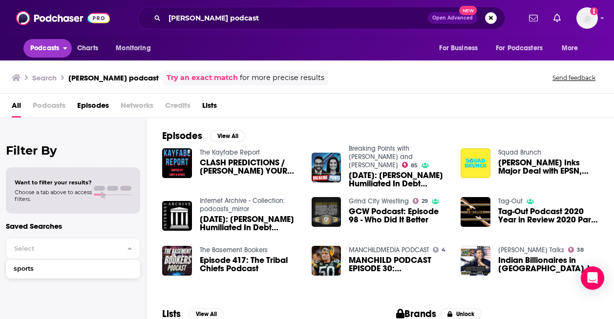
click at [51, 55] on span "Podcasts" at bounding box center [44, 49] width 29 height 14
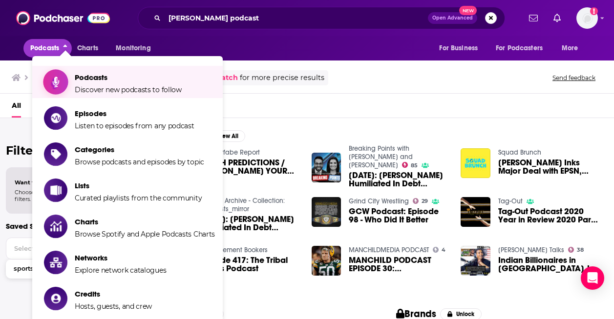
click at [53, 80] on icon "Show item sub-menu" at bounding box center [56, 82] width 12 height 13
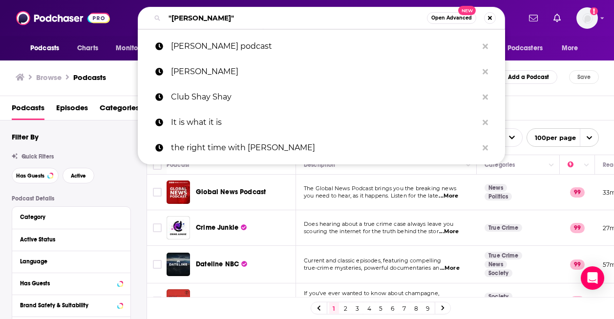
drag, startPoint x: 222, startPoint y: 23, endPoint x: 165, endPoint y: 21, distance: 57.2
click at [165, 21] on input ""[PERSON_NAME]"" at bounding box center [296, 18] width 262 height 16
click at [234, 18] on input ""[PERSON_NAME]"" at bounding box center [296, 18] width 262 height 16
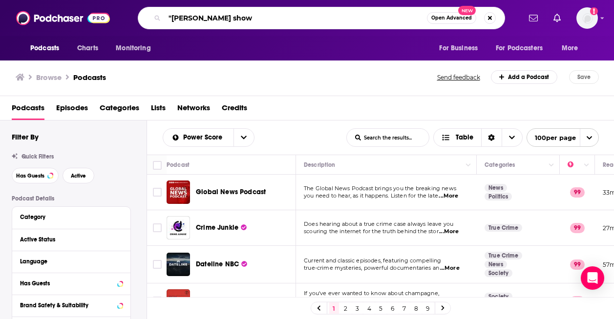
type input ""[PERSON_NAME] show""
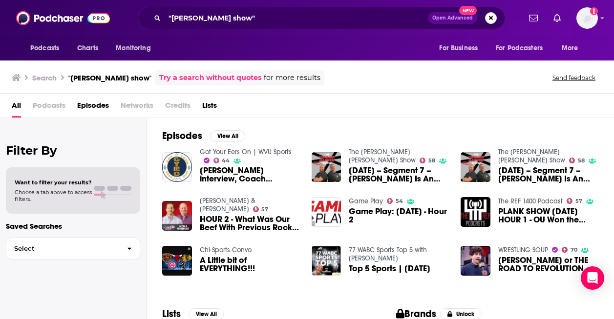
click at [147, 141] on div "Episodes View All Got Your Eers On | WVU Sports 44 [PERSON_NAME] interview, Coa…" at bounding box center [380, 207] width 467 height 178
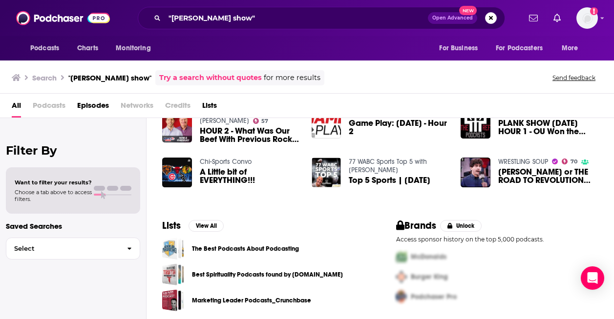
scroll to position [93, 0]
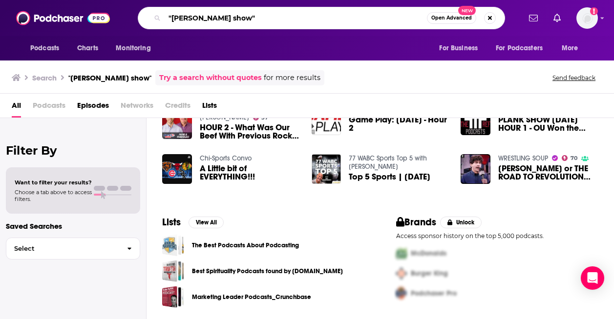
click at [173, 19] on input ""[PERSON_NAME] show"" at bounding box center [296, 18] width 262 height 16
type input ""the [PERSON_NAME] show""
click at [462, 19] on span "Open Advanced" at bounding box center [451, 18] width 41 height 5
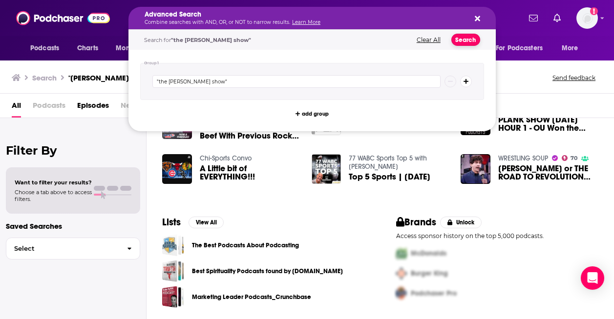
click at [463, 41] on button "Search" at bounding box center [465, 40] width 29 height 12
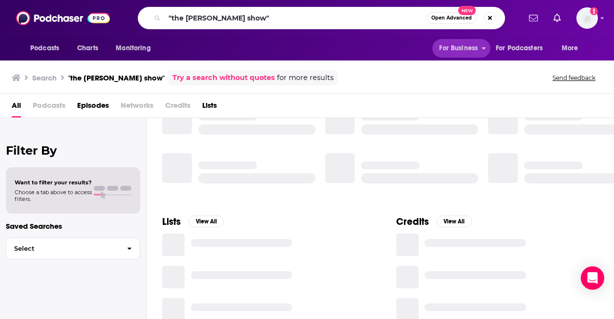
scroll to position [93, 0]
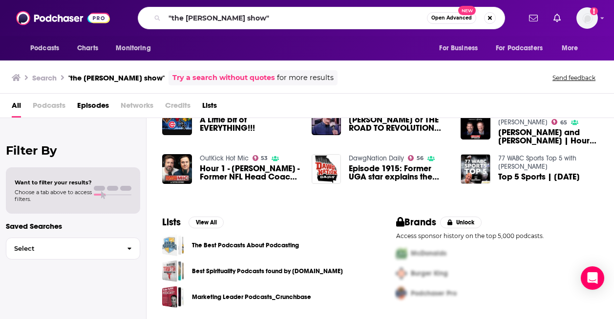
click at [121, 153] on h2 "Filter By" at bounding box center [73, 151] width 134 height 14
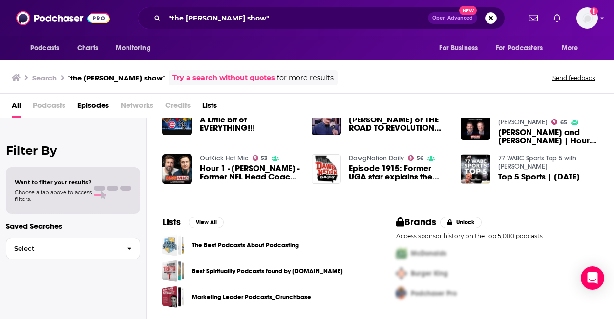
click at [114, 161] on div "Filter By Want to filter your results? Choose a tab above to access filters. Sa…" at bounding box center [73, 277] width 147 height 319
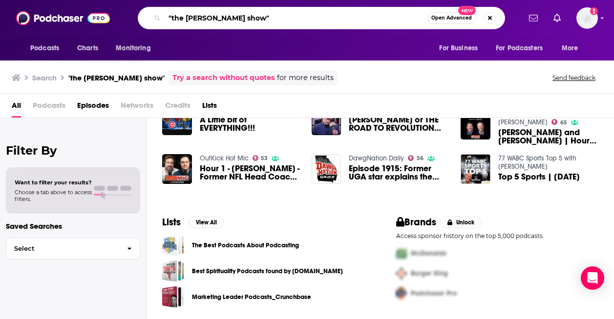
click at [202, 21] on input ""the [PERSON_NAME] show"" at bounding box center [296, 18] width 262 height 16
click at [212, 22] on input ""the pat Acaffee show"" at bounding box center [296, 18] width 262 height 16
click at [213, 18] on input ""the pat Acaffee show"" at bounding box center [296, 18] width 262 height 16
click at [218, 21] on input ""the pat Acaffee show"" at bounding box center [296, 18] width 262 height 16
type input ""the [PERSON_NAME] show""
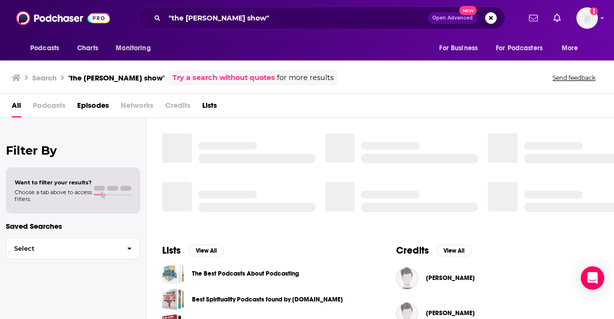
scroll to position [229, 0]
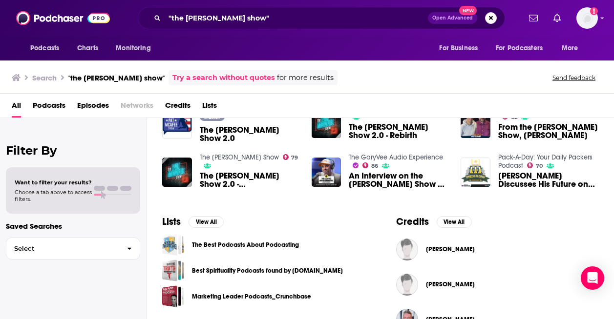
click at [358, 126] on span "The [PERSON_NAME] Show 2.0 - Rebirth" at bounding box center [399, 131] width 100 height 17
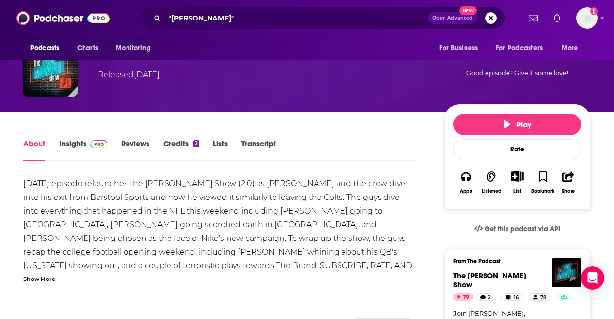
scroll to position [59, 0]
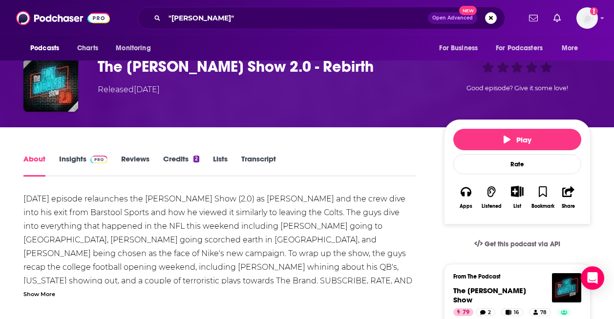
click at [70, 161] on link "Insights" at bounding box center [83, 165] width 48 height 22
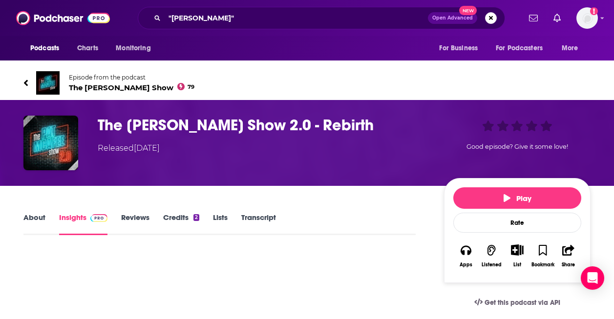
click at [513, 247] on icon "Show More Button" at bounding box center [517, 250] width 12 height 11
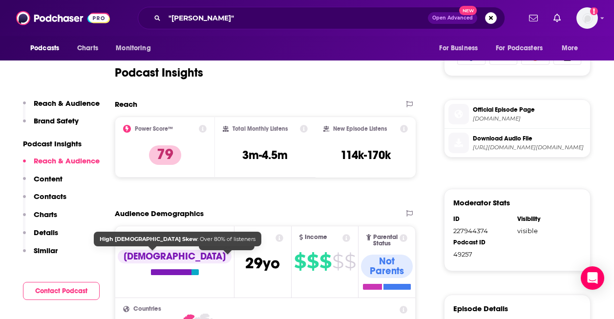
scroll to position [552, 0]
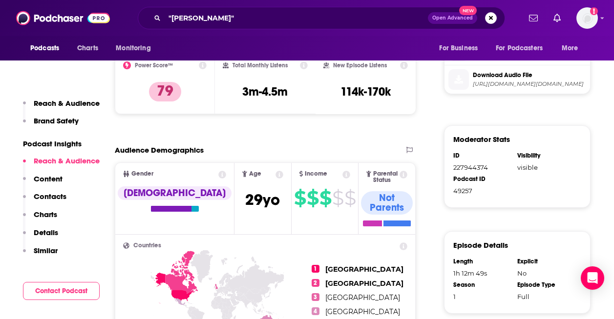
click at [58, 196] on p "Contacts" at bounding box center [50, 196] width 33 height 9
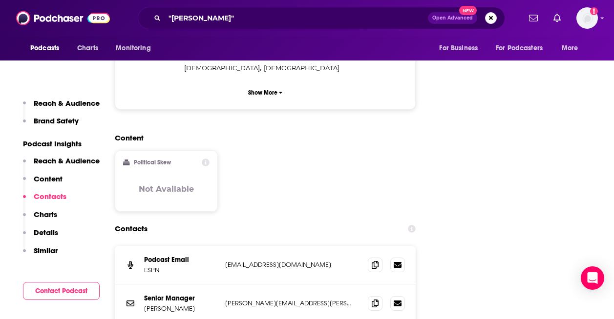
scroll to position [1003, 0]
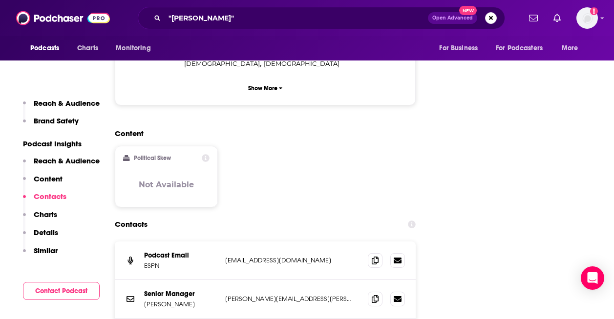
drag, startPoint x: 354, startPoint y: 208, endPoint x: 235, endPoint y: 203, distance: 118.8
click at [235, 242] on div "Podcast Email ESPN [EMAIL_ADDRESS][DOMAIN_NAME] [EMAIL_ADDRESS][DOMAIN_NAME]" at bounding box center [265, 261] width 301 height 39
copy p "[EMAIL_ADDRESS][DOMAIN_NAME]"
drag, startPoint x: 303, startPoint y: 246, endPoint x: 224, endPoint y: 245, distance: 78.6
click at [224, 280] on div "Senior Manager [PERSON_NAME] [PERSON_NAME][EMAIL_ADDRESS][PERSON_NAME][DOMAIN_N…" at bounding box center [265, 299] width 301 height 39
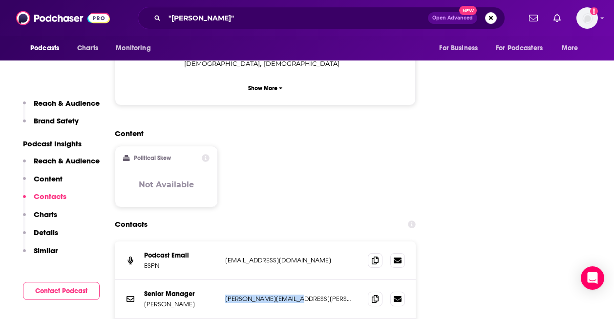
copy p "[PERSON_NAME][EMAIL_ADDRESS][PERSON_NAME][DOMAIN_NAME]"
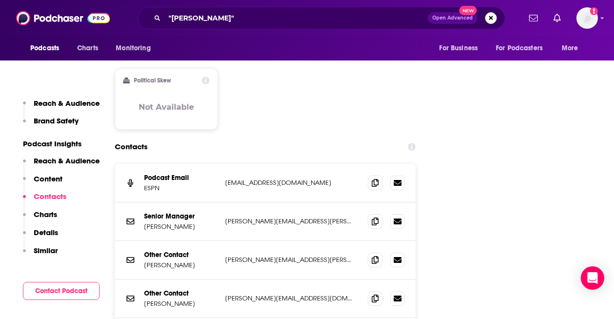
scroll to position [1081, 0]
click at [288, 137] on div "Contacts" at bounding box center [265, 146] width 301 height 19
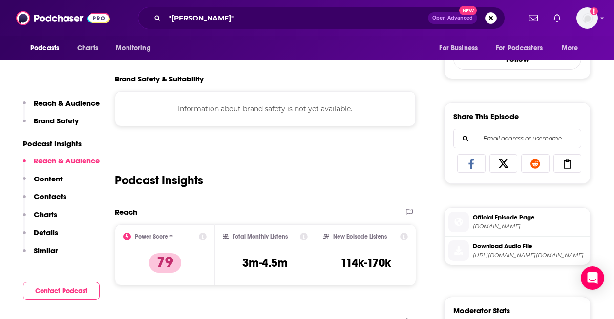
scroll to position [378, 0]
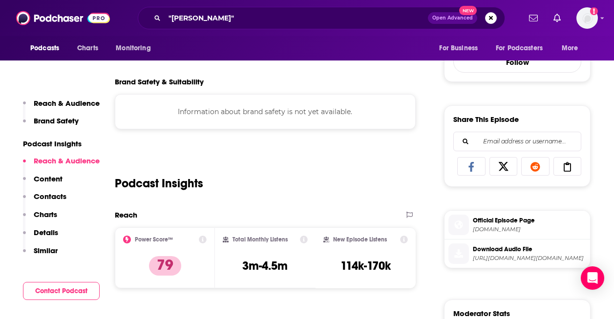
click at [57, 180] on p "Content" at bounding box center [48, 178] width 29 height 9
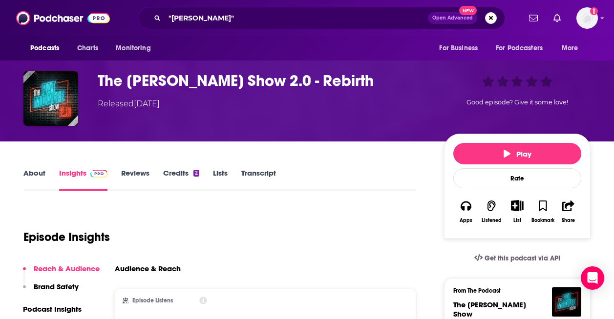
scroll to position [0, 0]
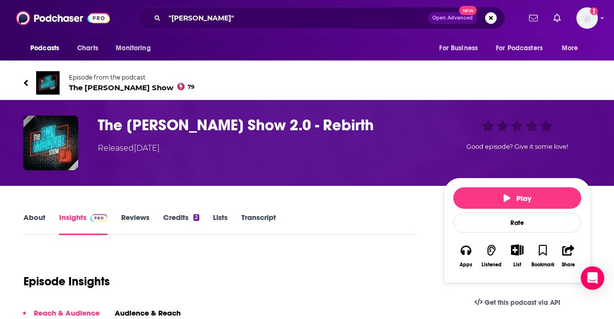
click at [36, 215] on link "About" at bounding box center [34, 224] width 22 height 22
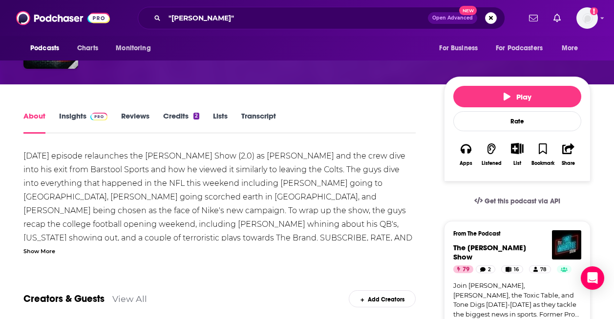
scroll to position [117, 0]
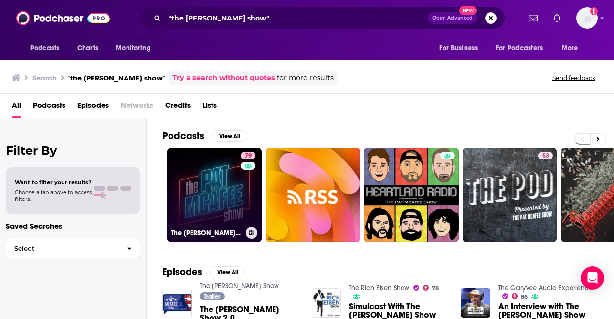
click at [232, 196] on link "79 The [PERSON_NAME] Show" at bounding box center [214, 195] width 95 height 95
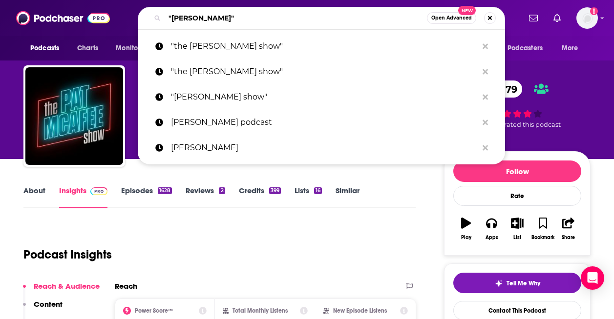
drag, startPoint x: 235, startPoint y: 16, endPoint x: 171, endPoint y: 12, distance: 64.6
click at [171, 12] on input ""[PERSON_NAME]"" at bounding box center [296, 18] width 262 height 16
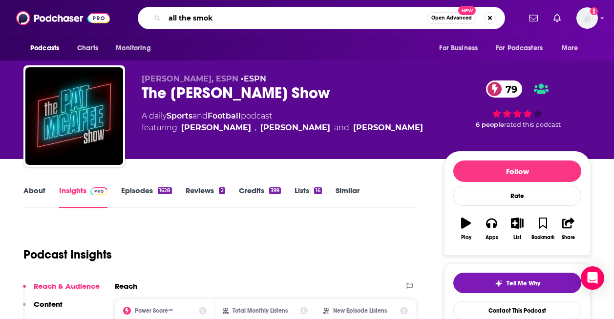
type input "all the smoke"
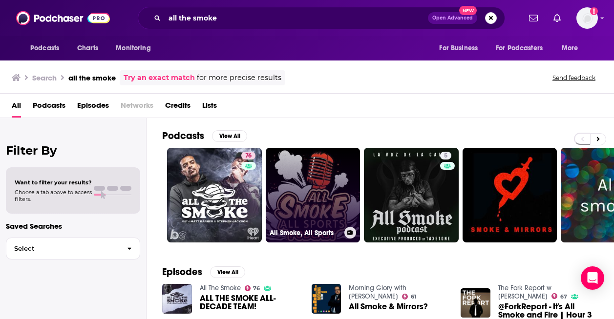
click at [327, 207] on link "All Smoke, All Sports" at bounding box center [313, 195] width 95 height 95
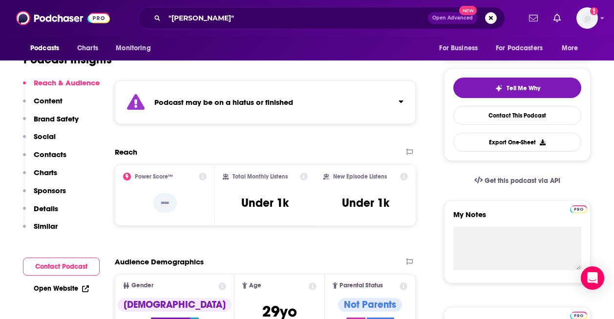
scroll to position [176, 0]
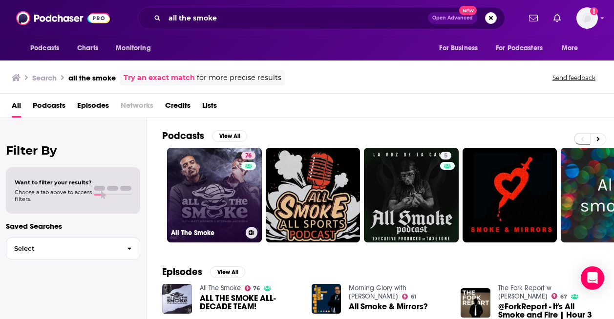
click at [193, 187] on link "76 All The Smoke" at bounding box center [214, 195] width 95 height 95
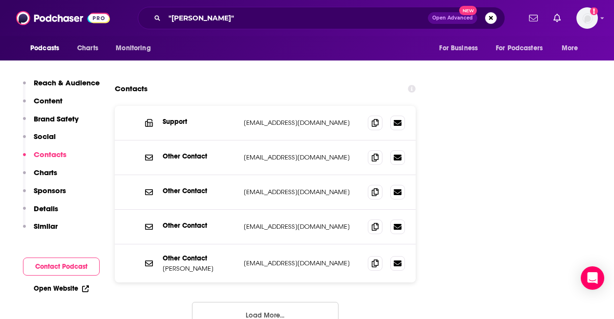
scroll to position [1172, 0]
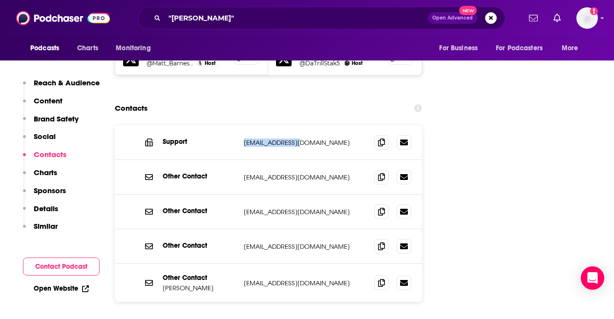
drag, startPoint x: 332, startPoint y: 114, endPoint x: 267, endPoint y: 101, distance: 66.4
click at [267, 126] on div "Support [EMAIL_ADDRESS][DOMAIN_NAME] [EMAIL_ADDRESS][DOMAIN_NAME]" at bounding box center [268, 143] width 307 height 35
click at [334, 173] on p "[EMAIL_ADDRESS][DOMAIN_NAME]" at bounding box center [305, 177] width 123 height 8
drag, startPoint x: 325, startPoint y: 183, endPoint x: 241, endPoint y: 179, distance: 84.1
click at [241, 195] on div "Other Contact [EMAIL_ADDRESS][DOMAIN_NAME] [EMAIL_ADDRESS][DOMAIN_NAME]" at bounding box center [268, 212] width 307 height 35
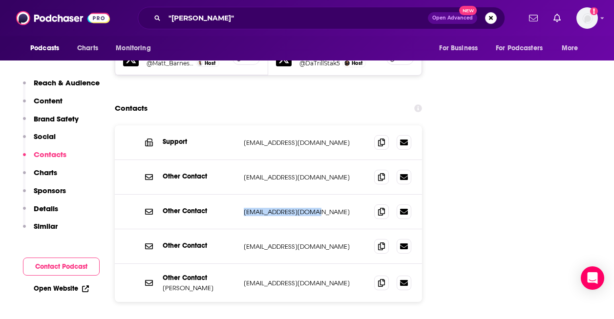
copy p "[EMAIL_ADDRESS][DOMAIN_NAME]"
drag, startPoint x: 301, startPoint y: 219, endPoint x: 241, endPoint y: 215, distance: 59.7
click at [241, 230] on div "Other Contact [EMAIL_ADDRESS][DOMAIN_NAME] [EMAIL_ADDRESS][DOMAIN_NAME]" at bounding box center [268, 247] width 307 height 35
copy p "[EMAIL_ADDRESS][DOMAIN_NAME]"
drag, startPoint x: 312, startPoint y: 251, endPoint x: 240, endPoint y: 251, distance: 71.3
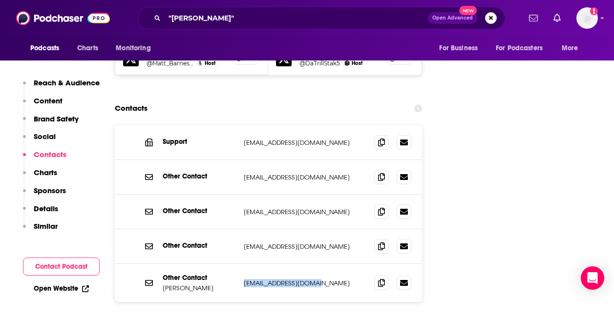
click at [240, 264] on div "Other Contact [PERSON_NAME] [EMAIL_ADDRESS][DOMAIN_NAME] [DOMAIN_NAME][EMAIL_AD…" at bounding box center [268, 283] width 307 height 38
copy p "[EMAIL_ADDRESS][DOMAIN_NAME]"
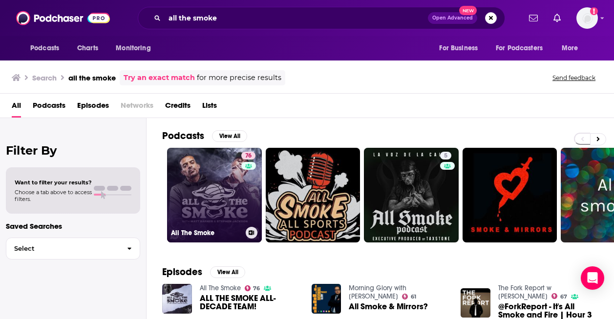
click at [233, 174] on link "76 All The Smoke" at bounding box center [214, 195] width 95 height 95
